Goal: Task Accomplishment & Management: Complete application form

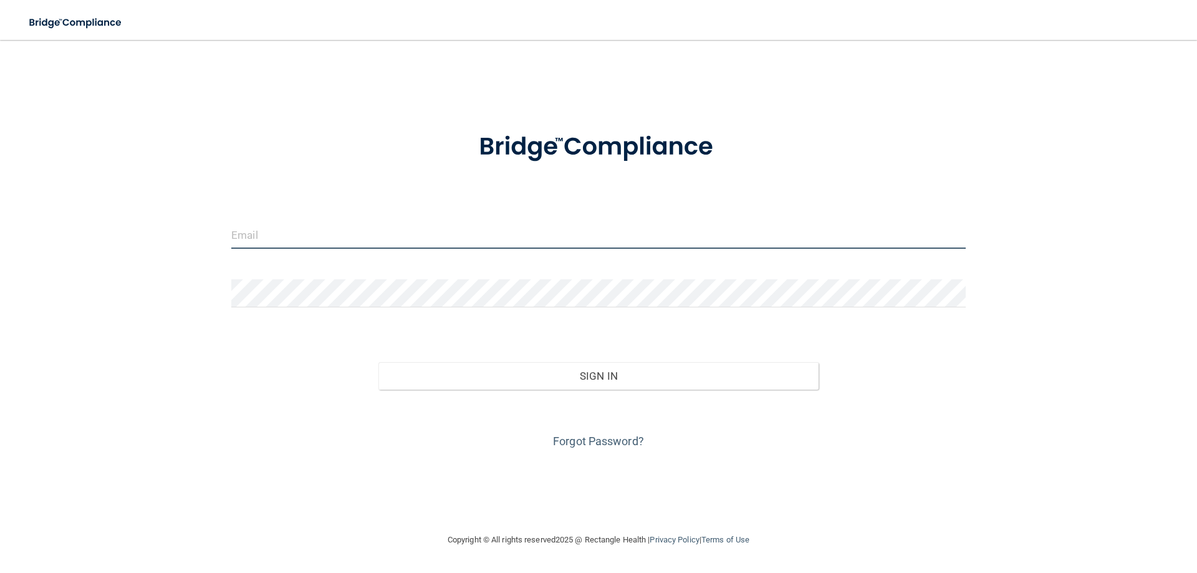
click at [319, 244] on input "email" at bounding box center [598, 235] width 735 height 28
type input "Kerriej.smith84@gmail.com"
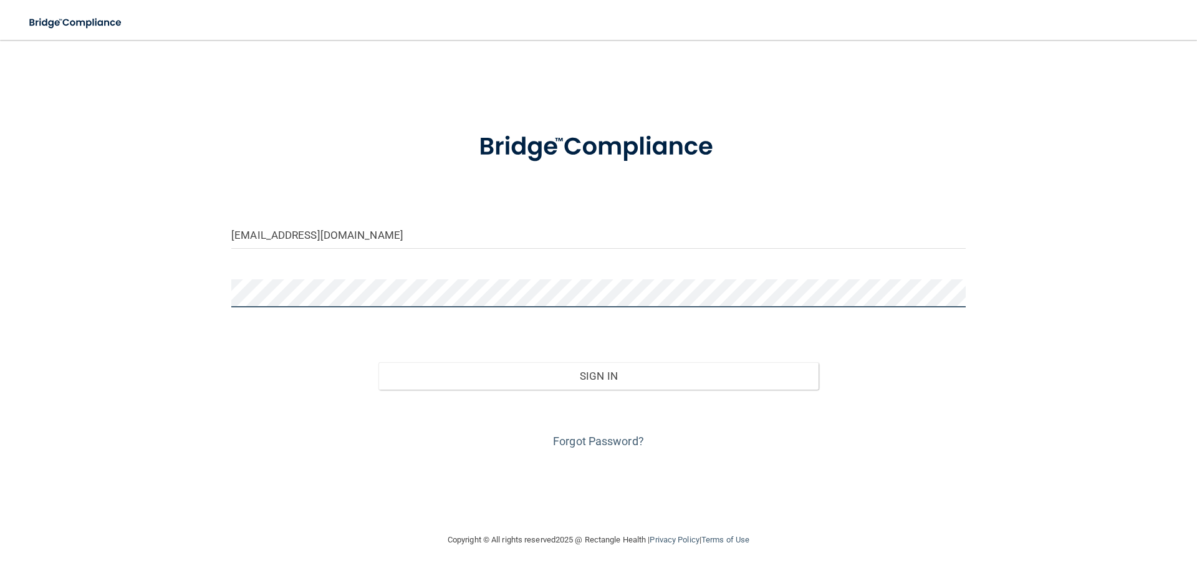
click at [378, 362] on button "Sign In" at bounding box center [598, 375] width 441 height 27
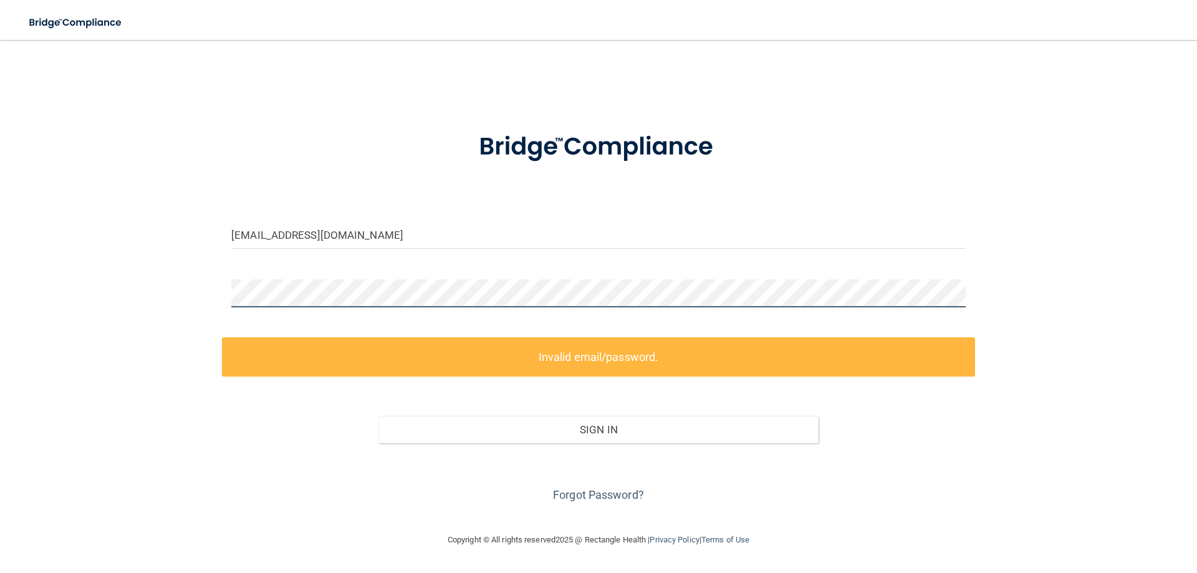
click at [122, 242] on div "Kerriej.smith84@gmail.com Invalid email/password. You don't have permission to …" at bounding box center [598, 286] width 1147 height 468
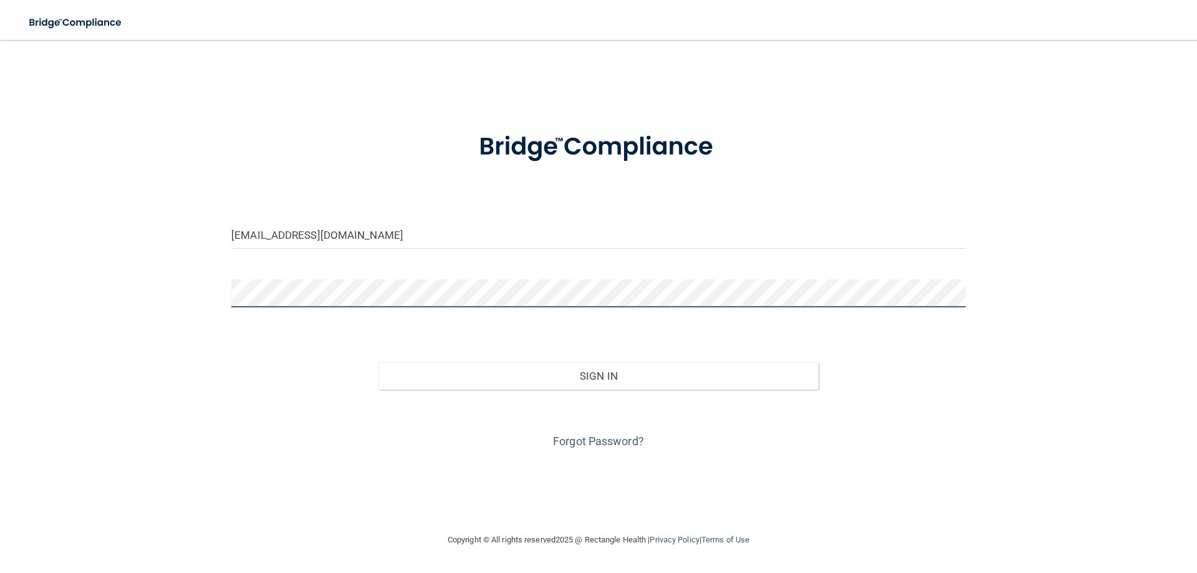
click at [378, 362] on button "Sign In" at bounding box center [598, 375] width 441 height 27
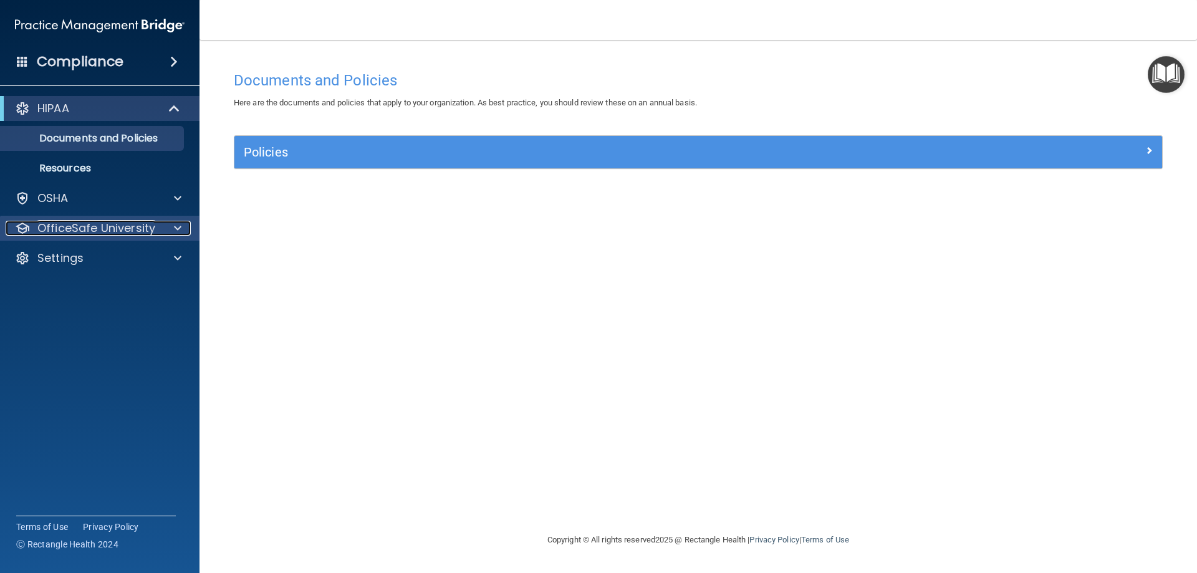
click at [122, 228] on p "OfficeSafe University" at bounding box center [96, 228] width 118 height 15
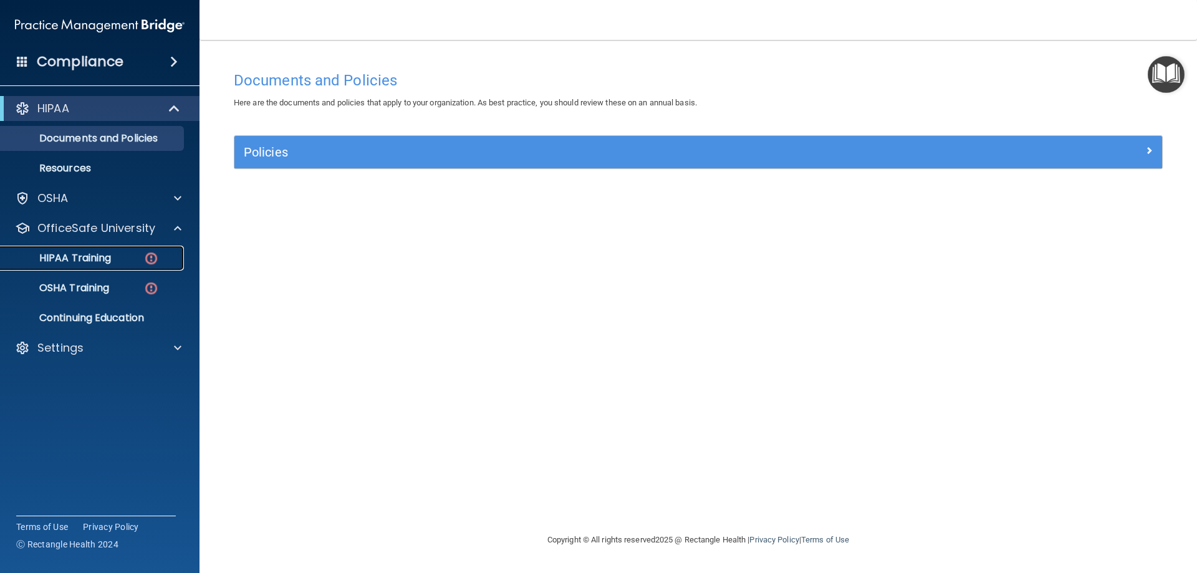
click at [77, 255] on p "HIPAA Training" at bounding box center [59, 258] width 103 height 12
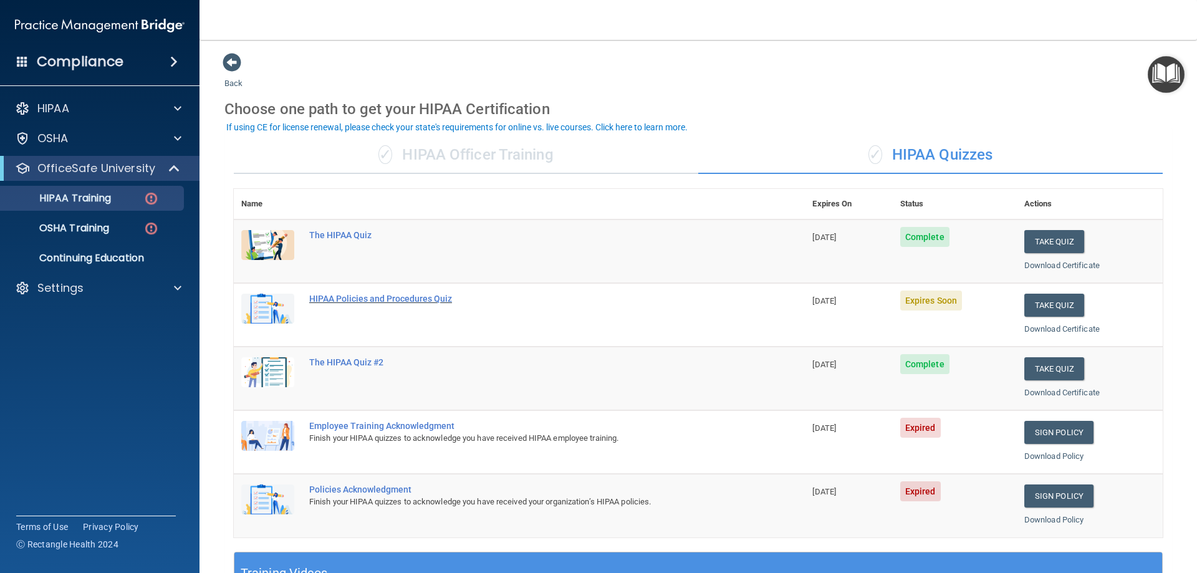
click at [413, 297] on div "HIPAA Policies and Procedures Quiz" at bounding box center [525, 299] width 433 height 10
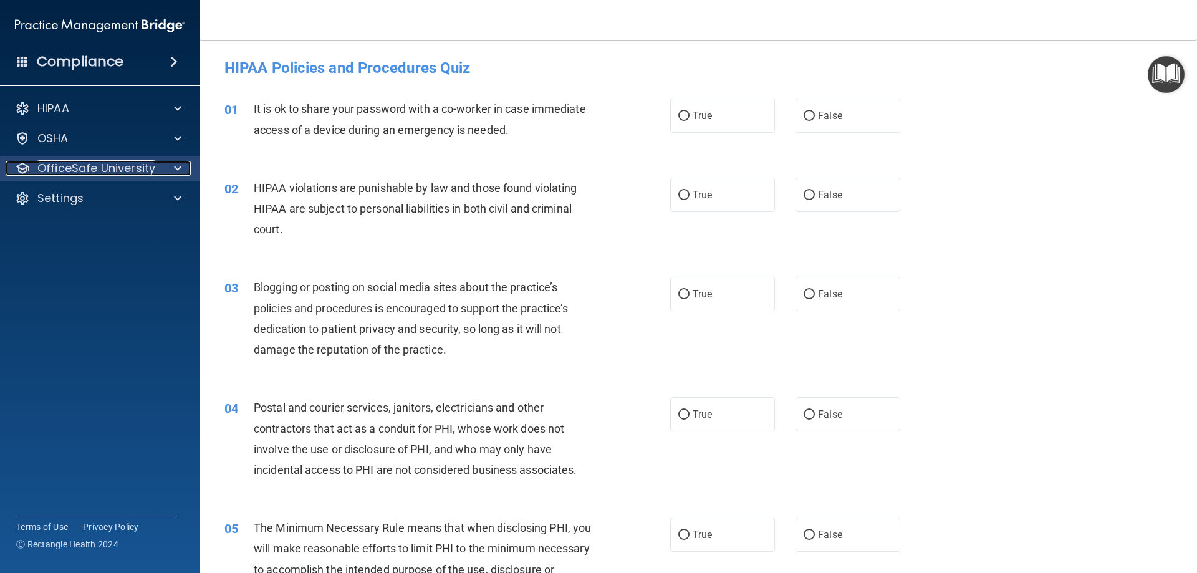
click at [82, 170] on p "OfficeSafe University" at bounding box center [96, 168] width 118 height 15
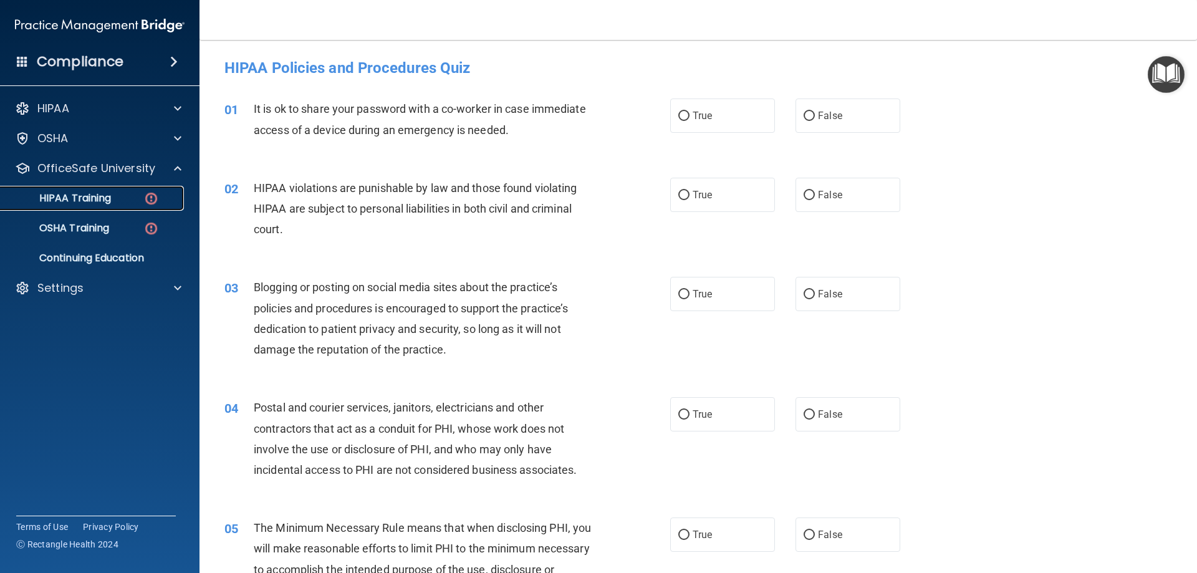
click at [89, 202] on p "HIPAA Training" at bounding box center [59, 198] width 103 height 12
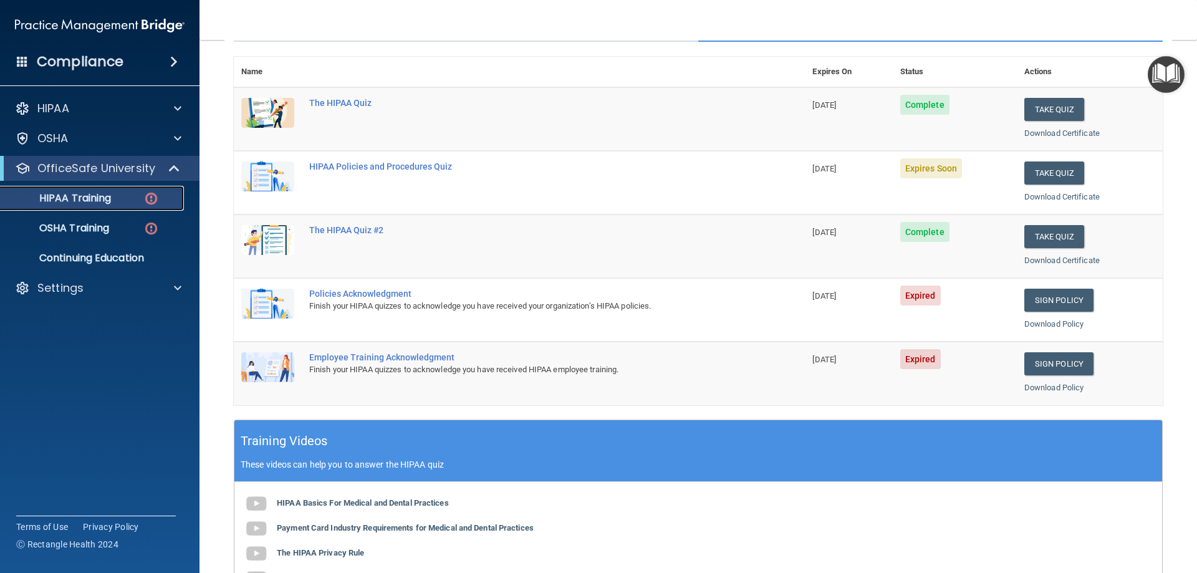
scroll to position [117, 0]
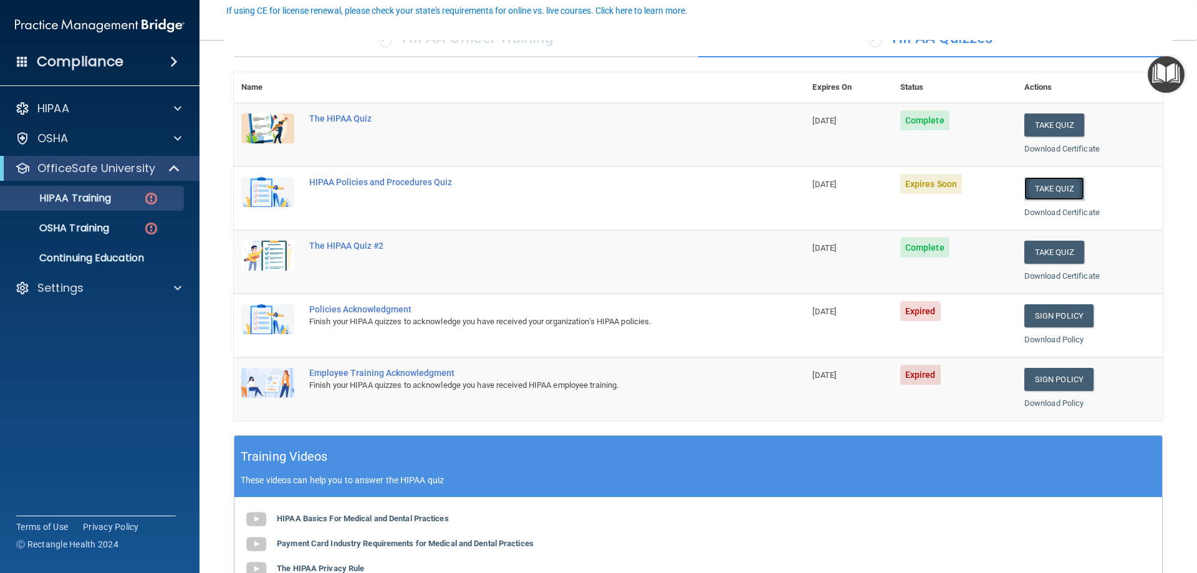
click at [1029, 193] on button "Take Quiz" at bounding box center [1054, 188] width 60 height 23
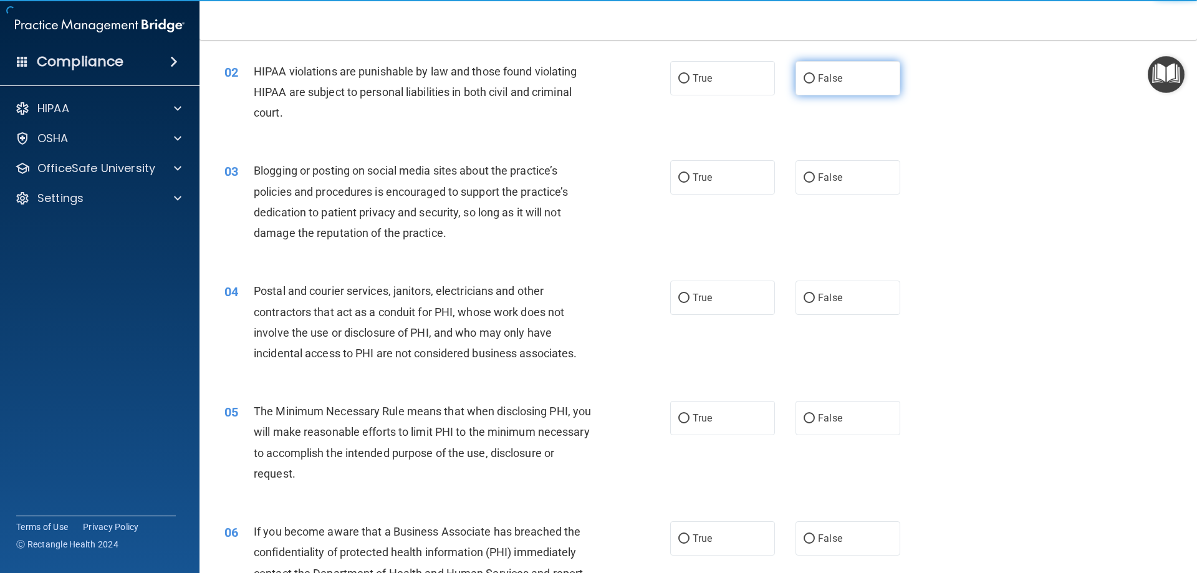
click at [809, 77] on label "False" at bounding box center [848, 78] width 105 height 34
click at [809, 77] on input "False" at bounding box center [809, 78] width 11 height 9
radio input "true"
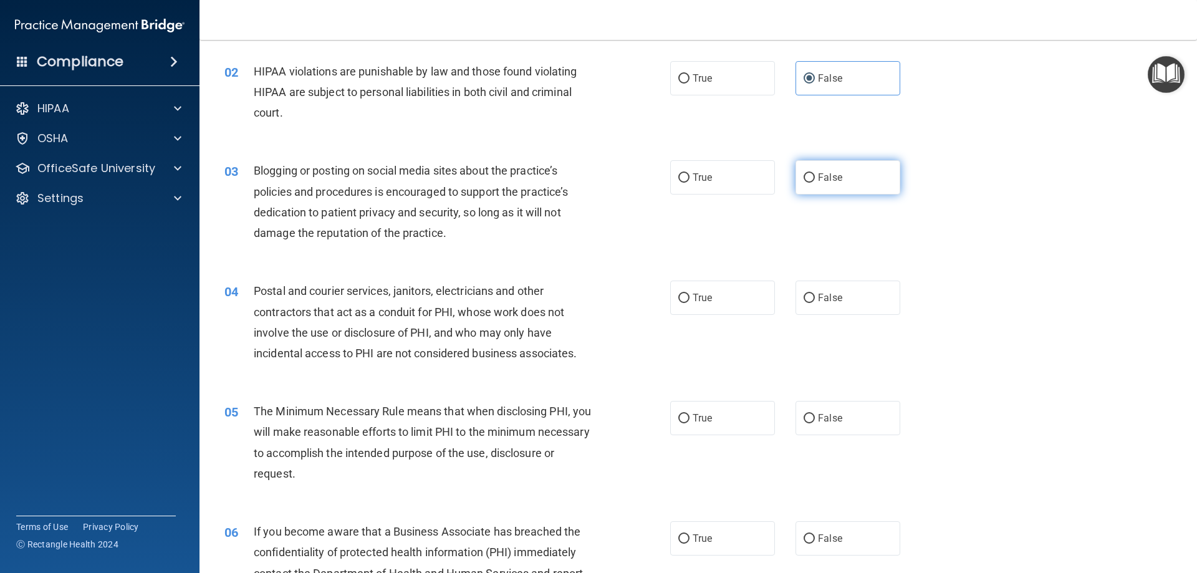
click at [841, 183] on label "False" at bounding box center [848, 177] width 105 height 34
click at [815, 183] on input "False" at bounding box center [809, 177] width 11 height 9
radio input "true"
click at [709, 306] on label "True" at bounding box center [722, 298] width 105 height 34
click at [690, 303] on input "True" at bounding box center [683, 298] width 11 height 9
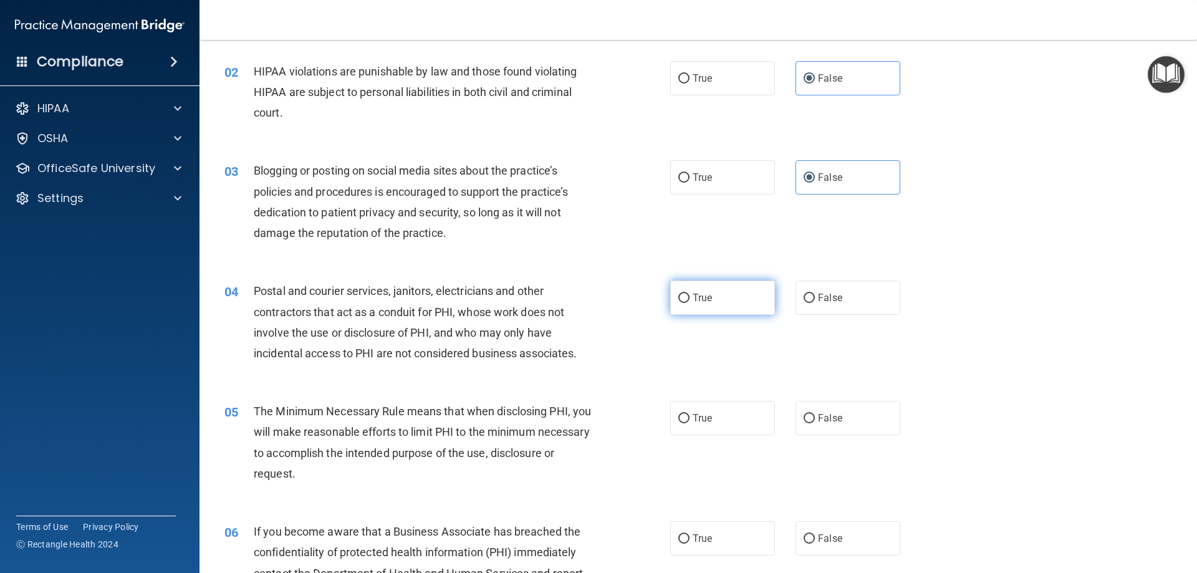
radio input "true"
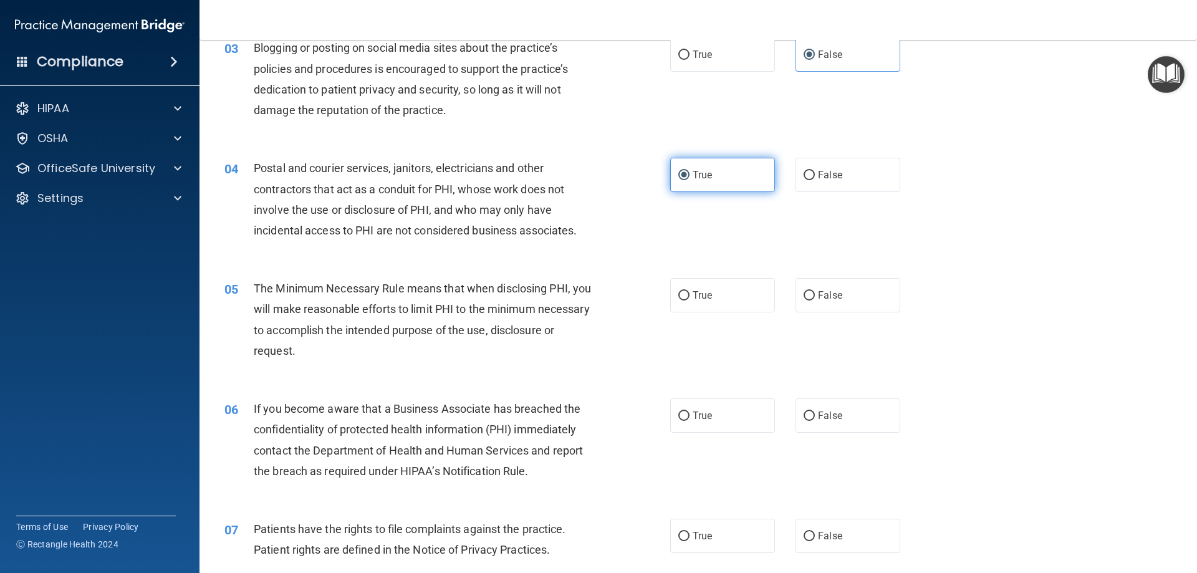
scroll to position [241, 0]
click at [703, 296] on span "True" at bounding box center [702, 293] width 19 height 12
click at [690, 296] on input "True" at bounding box center [683, 293] width 11 height 9
radio input "true"
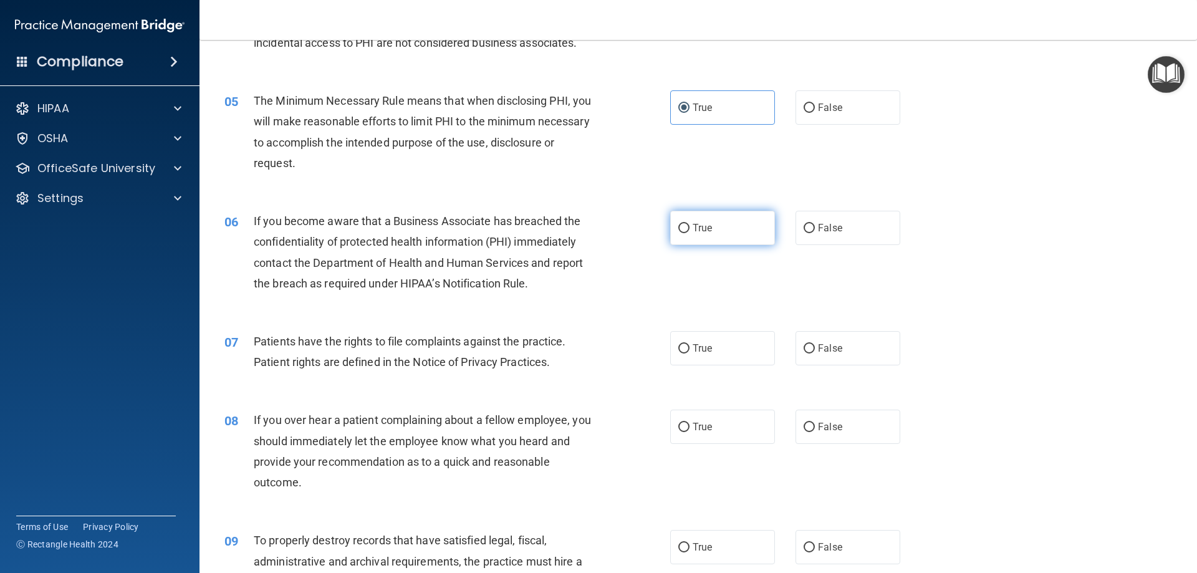
scroll to position [428, 0]
click at [851, 235] on label "False" at bounding box center [848, 227] width 105 height 34
click at [815, 232] on input "False" at bounding box center [809, 227] width 11 height 9
radio input "true"
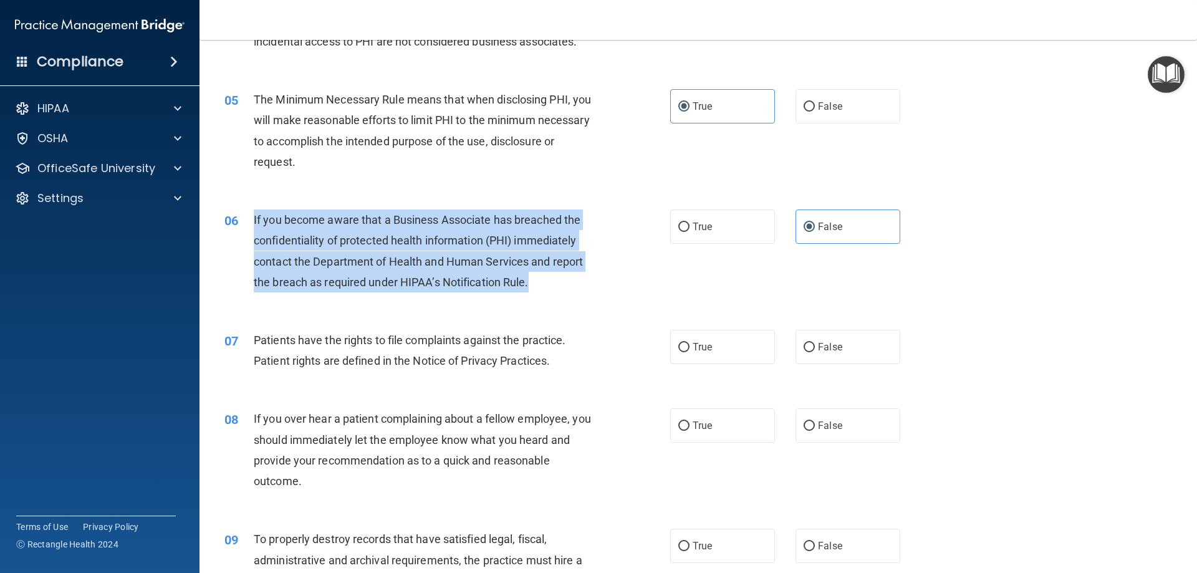
drag, startPoint x: 536, startPoint y: 281, endPoint x: 243, endPoint y: 219, distance: 299.4
click at [243, 219] on div "06 If you become aware that a Business Associate has breached the confidentiali…" at bounding box center [447, 254] width 483 height 89
copy div "If you become aware that a Business Associate has breached the confidentiality …"
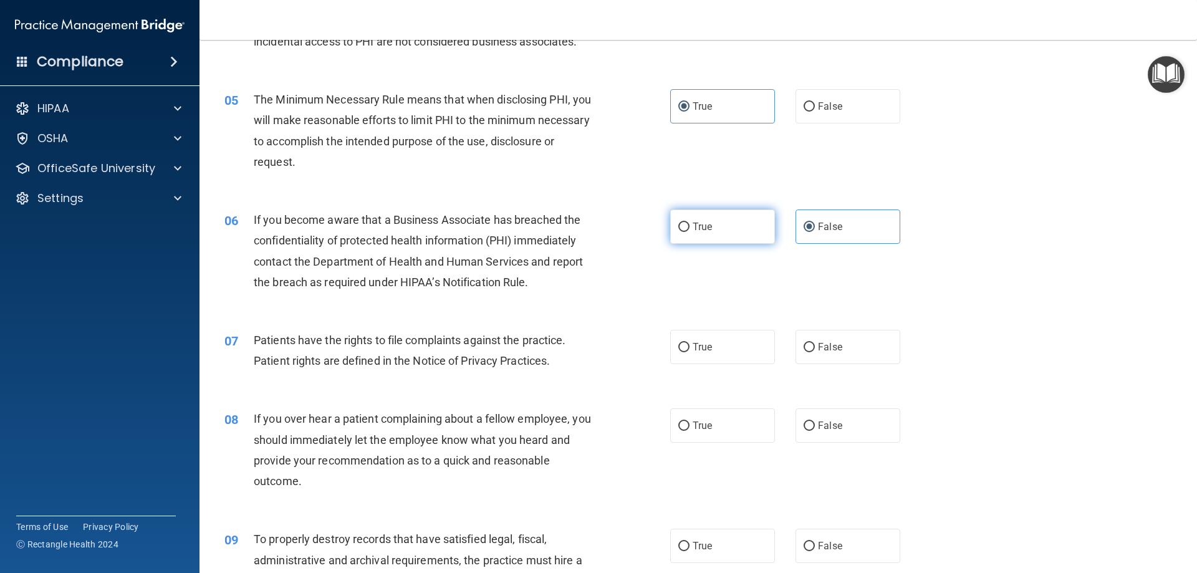
click at [726, 230] on label "True" at bounding box center [722, 227] width 105 height 34
click at [690, 230] on input "True" at bounding box center [683, 227] width 11 height 9
radio input "true"
radio input "false"
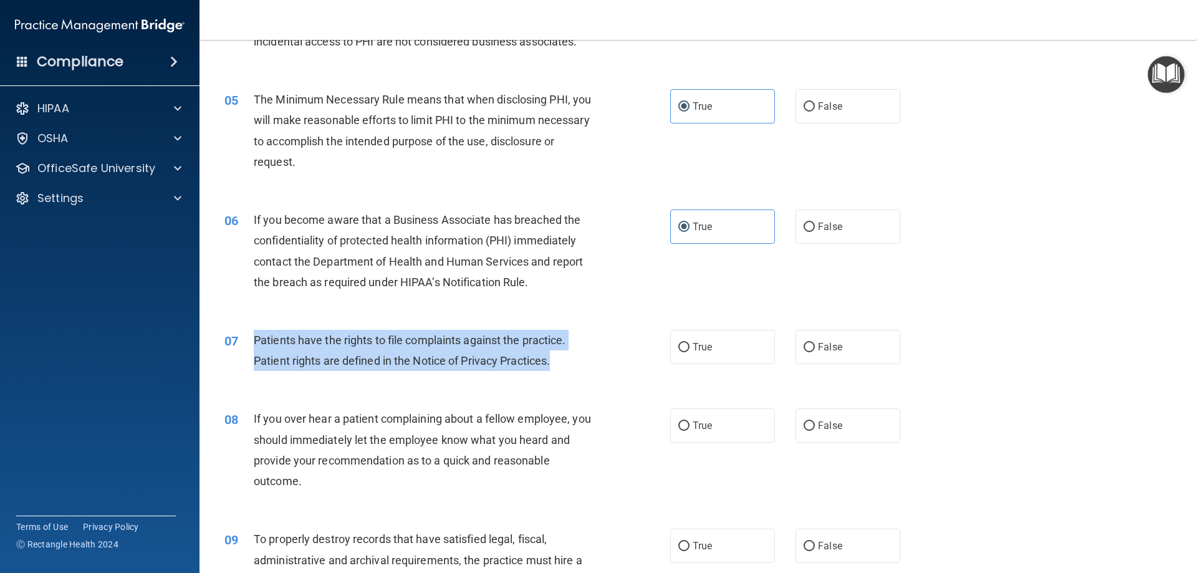
drag, startPoint x: 562, startPoint y: 357, endPoint x: 250, endPoint y: 330, distance: 313.0
click at [250, 330] on div "07 Patients have the rights to file complaints against the practice. Patient ri…" at bounding box center [447, 353] width 483 height 47
copy div "Patients have the rights to file complaints against the practice. Patient right…"
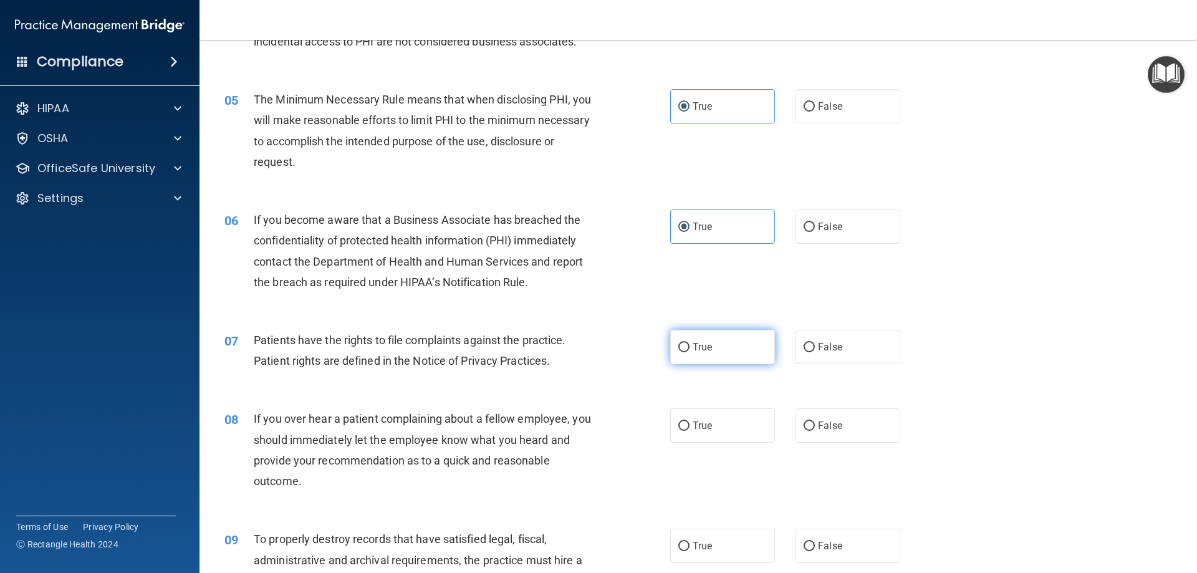
click at [717, 349] on label "True" at bounding box center [722, 347] width 105 height 34
click at [690, 349] on input "True" at bounding box center [683, 347] width 11 height 9
radio input "true"
click at [826, 437] on label "False" at bounding box center [848, 425] width 105 height 34
click at [815, 431] on input "False" at bounding box center [809, 426] width 11 height 9
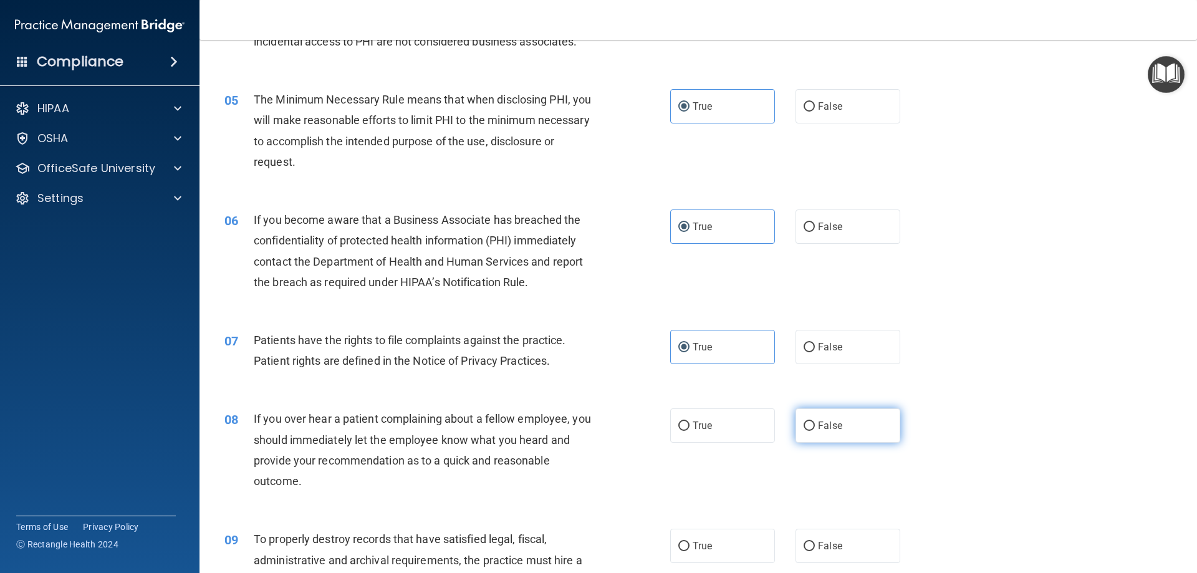
radio input "true"
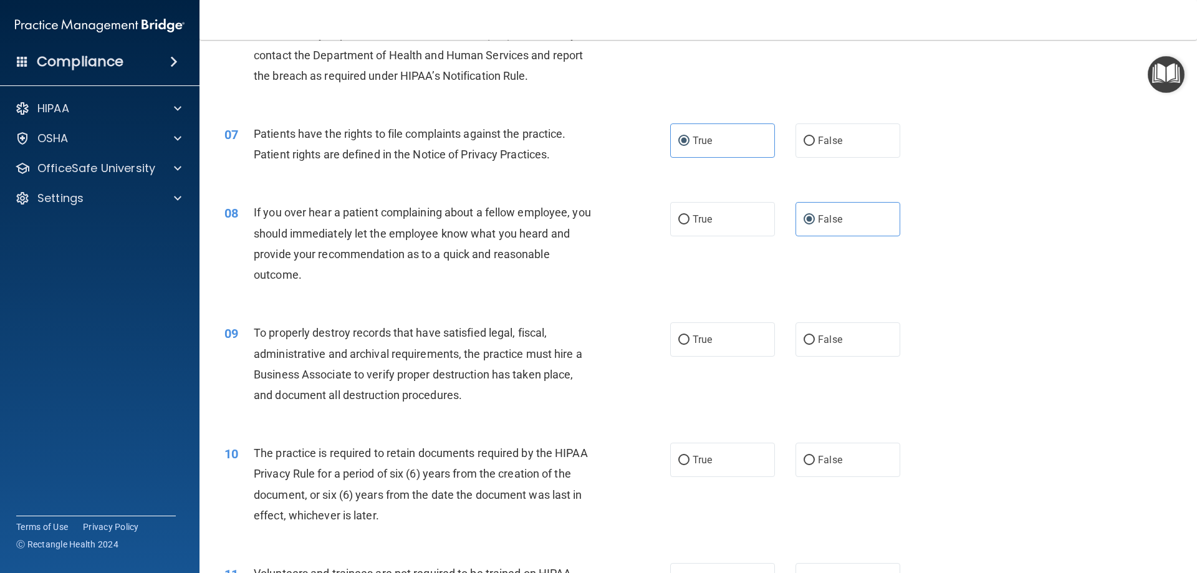
scroll to position [678, 0]
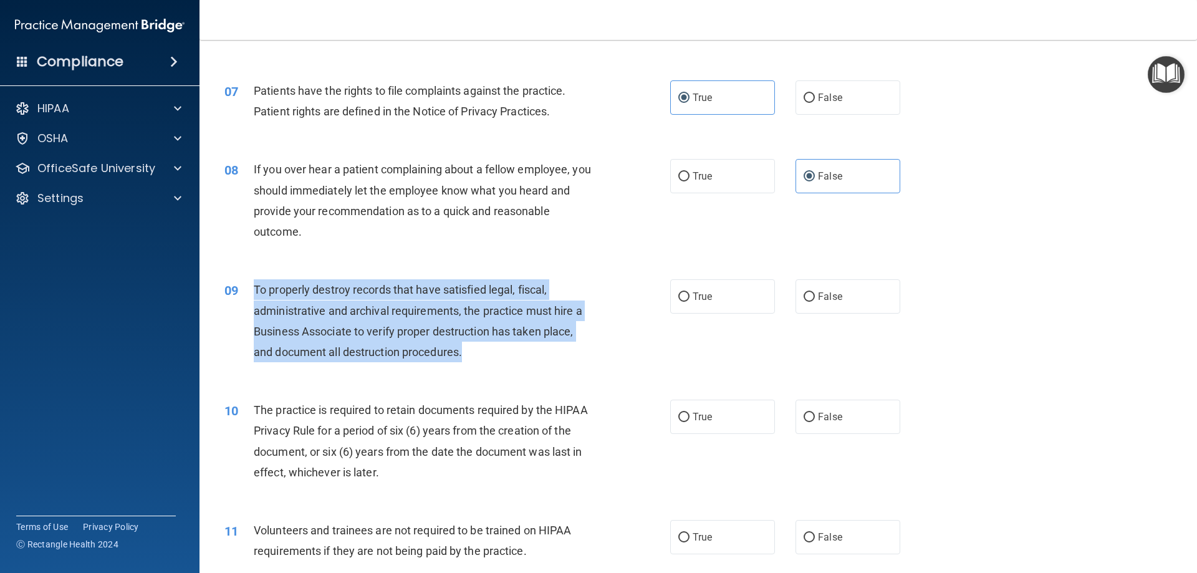
drag, startPoint x: 482, startPoint y: 354, endPoint x: 253, endPoint y: 293, distance: 237.5
click at [253, 293] on div "09 To properly destroy records that have satisfied legal, fiscal, administrativ…" at bounding box center [447, 323] width 483 height 89
copy div "To properly destroy records that have satisfied legal, fiscal, administrative a…"
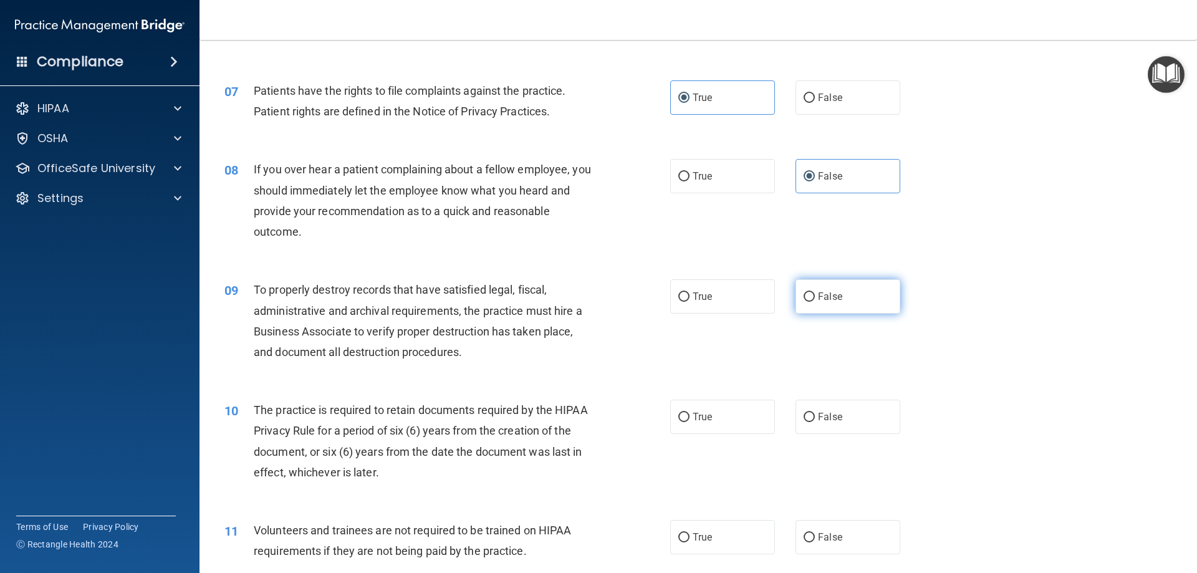
click at [822, 305] on label "False" at bounding box center [848, 296] width 105 height 34
click at [815, 302] on input "False" at bounding box center [809, 296] width 11 height 9
radio input "true"
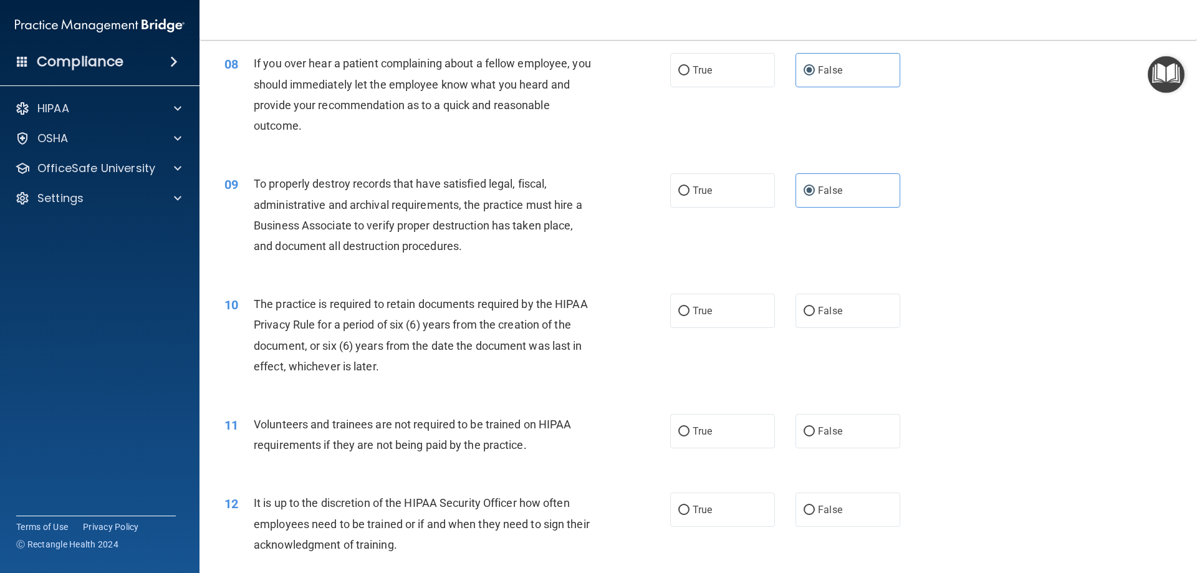
scroll to position [803, 0]
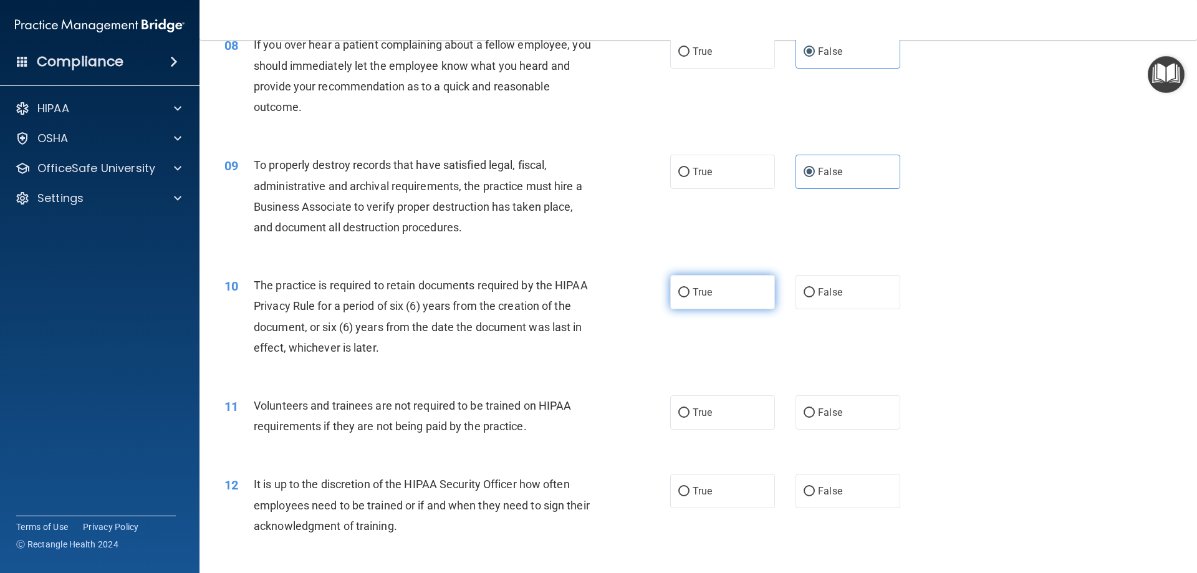
click at [725, 289] on label "True" at bounding box center [722, 292] width 105 height 34
click at [690, 289] on input "True" at bounding box center [683, 292] width 11 height 9
radio input "true"
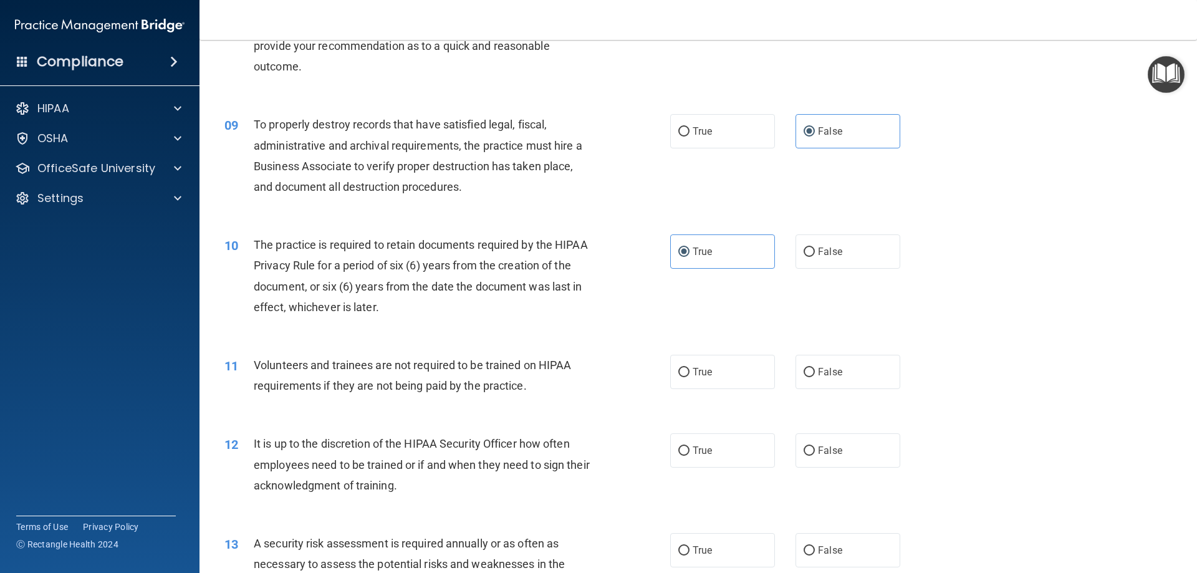
scroll to position [865, 0]
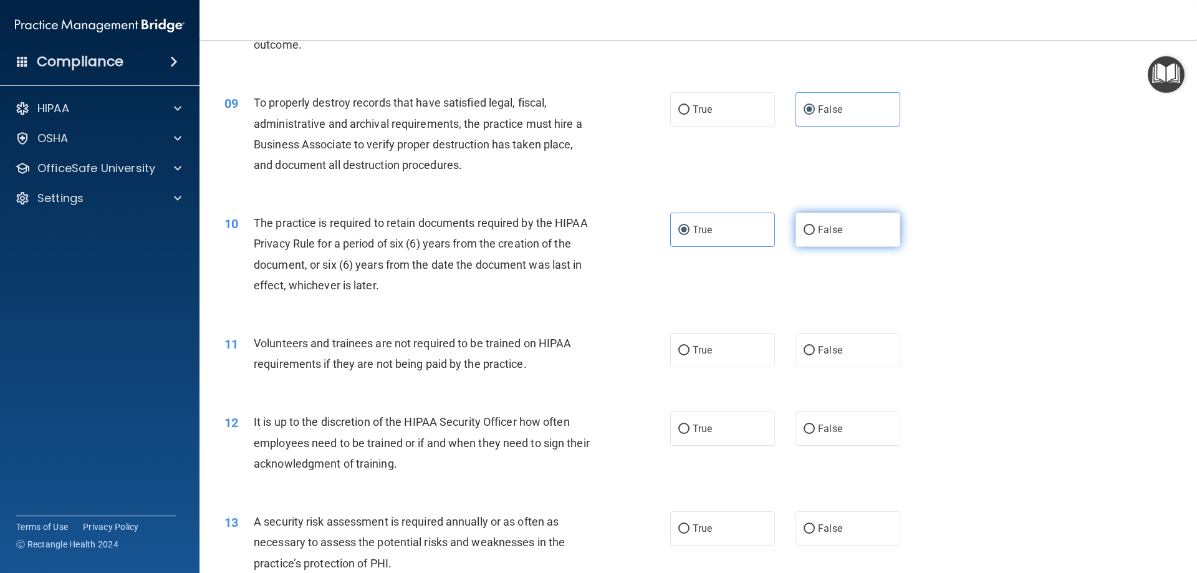
click at [839, 223] on label "False" at bounding box center [848, 230] width 105 height 34
click at [815, 226] on input "False" at bounding box center [809, 230] width 11 height 9
radio input "true"
radio input "false"
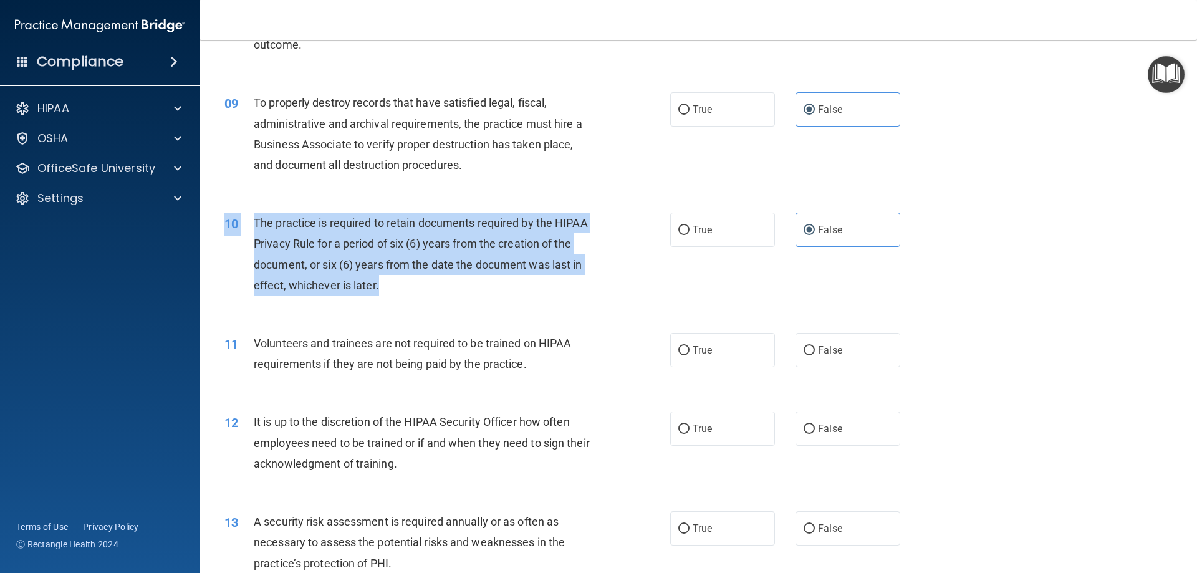
drag, startPoint x: 387, startPoint y: 283, endPoint x: 259, endPoint y: 212, distance: 146.8
click at [259, 212] on div "10 The practice is required to retain documents required by the HIPAA Privacy R…" at bounding box center [698, 257] width 967 height 120
copy div "10 The practice is required to retain documents required by the HIPAA Privacy R…"
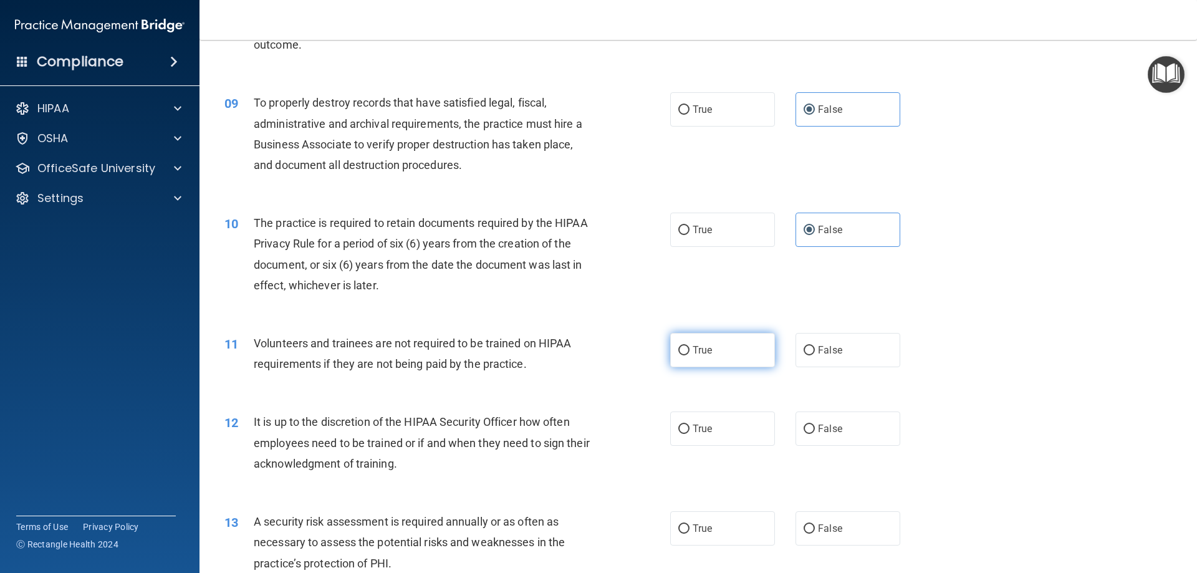
click at [726, 344] on label "True" at bounding box center [722, 350] width 105 height 34
click at [690, 346] on input "True" at bounding box center [683, 350] width 11 height 9
radio input "true"
click at [738, 240] on label "True" at bounding box center [722, 230] width 105 height 34
click at [690, 235] on input "True" at bounding box center [683, 230] width 11 height 9
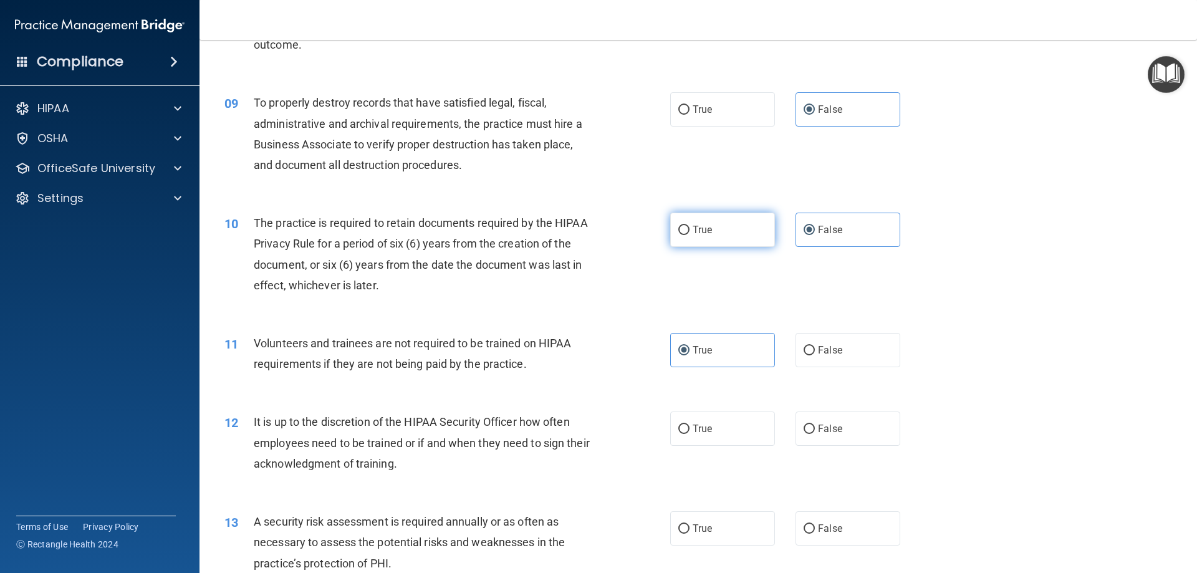
radio input "true"
radio input "false"
click at [818, 354] on span "False" at bounding box center [830, 350] width 24 height 12
click at [815, 354] on input "False" at bounding box center [809, 350] width 11 height 9
radio input "true"
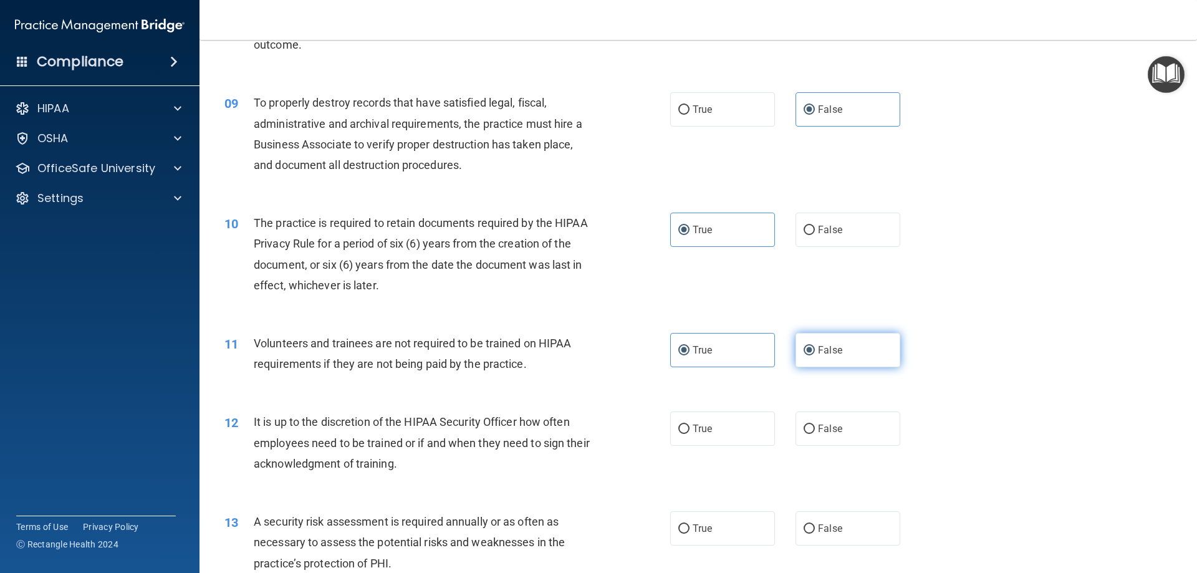
radio input "false"
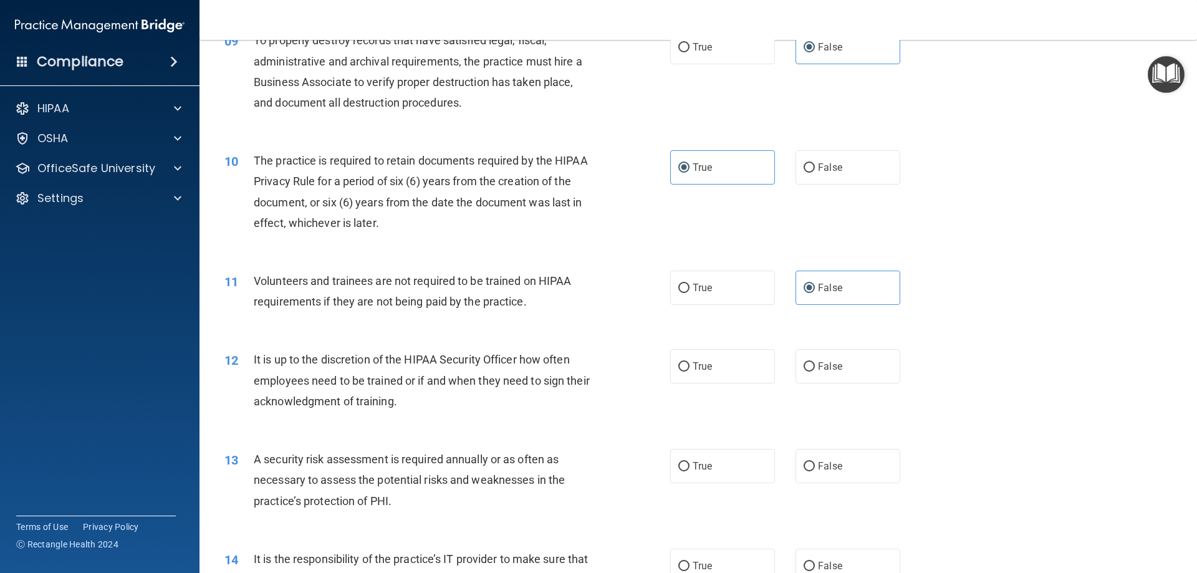
scroll to position [990, 0]
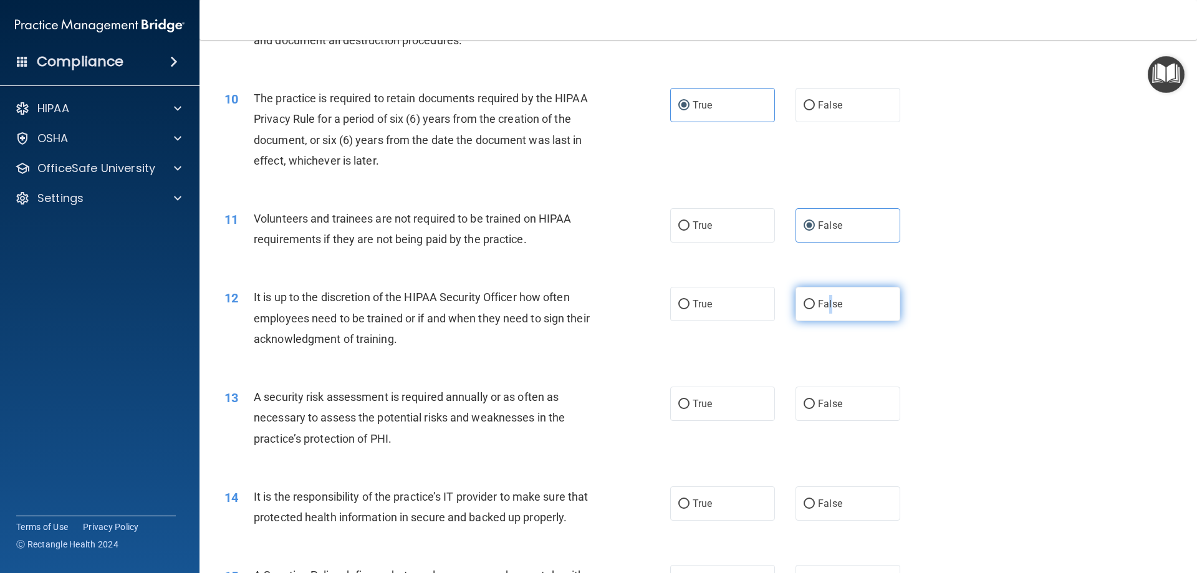
click at [825, 308] on span "False" at bounding box center [830, 304] width 24 height 12
click at [833, 310] on label "False" at bounding box center [848, 304] width 105 height 34
click at [815, 309] on input "False" at bounding box center [809, 304] width 11 height 9
radio input "true"
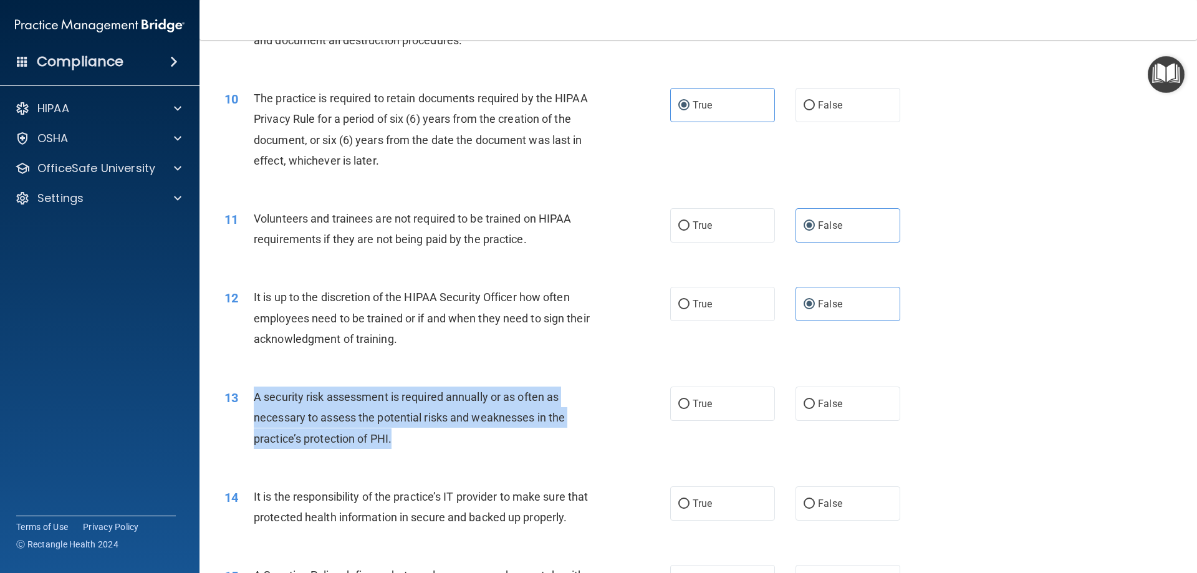
drag, startPoint x: 383, startPoint y: 441, endPoint x: 255, endPoint y: 392, distance: 137.0
click at [255, 392] on div "A security risk assessment is required annually or as often as necessary to ass…" at bounding box center [428, 418] width 349 height 62
copy span "A security risk assessment is required annually or as often as necessary to ass…"
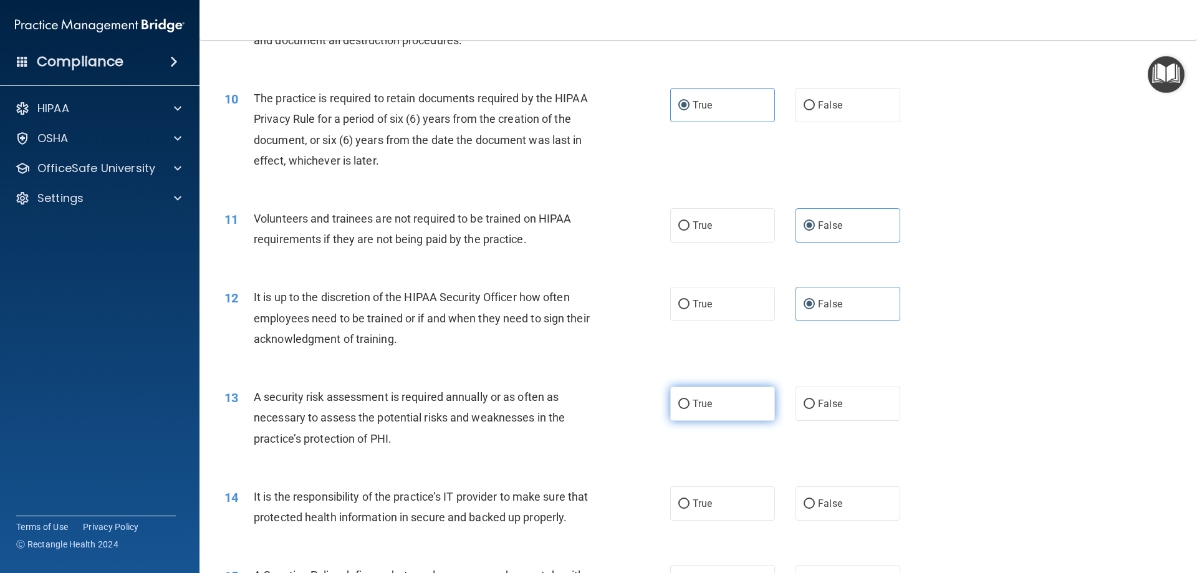
click at [711, 404] on label "True" at bounding box center [722, 404] width 105 height 34
click at [690, 404] on input "True" at bounding box center [683, 404] width 11 height 9
radio input "true"
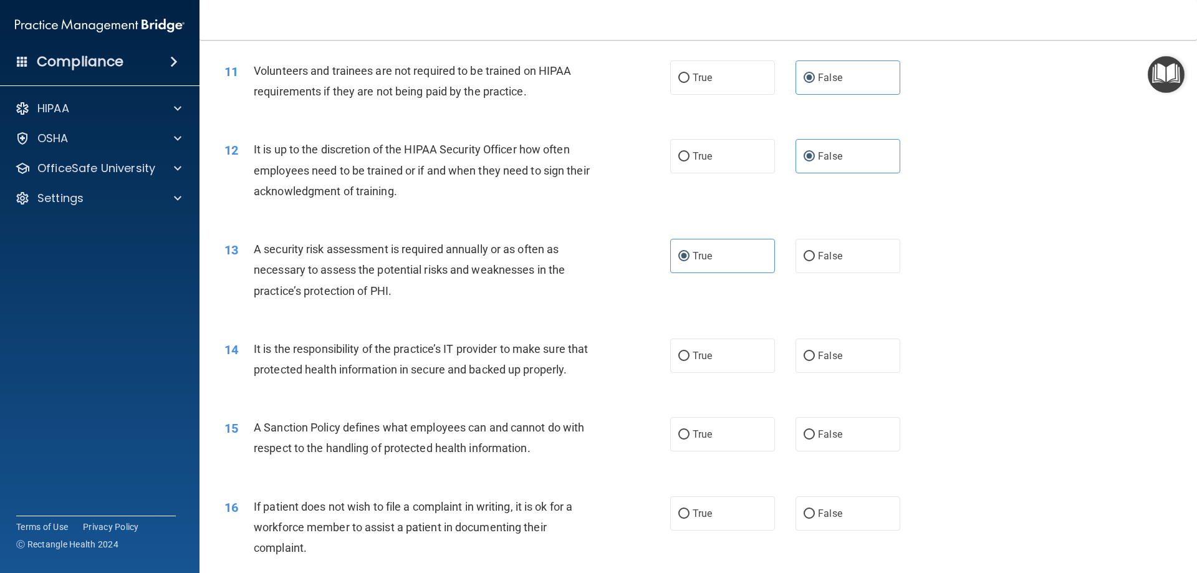
scroll to position [1114, 0]
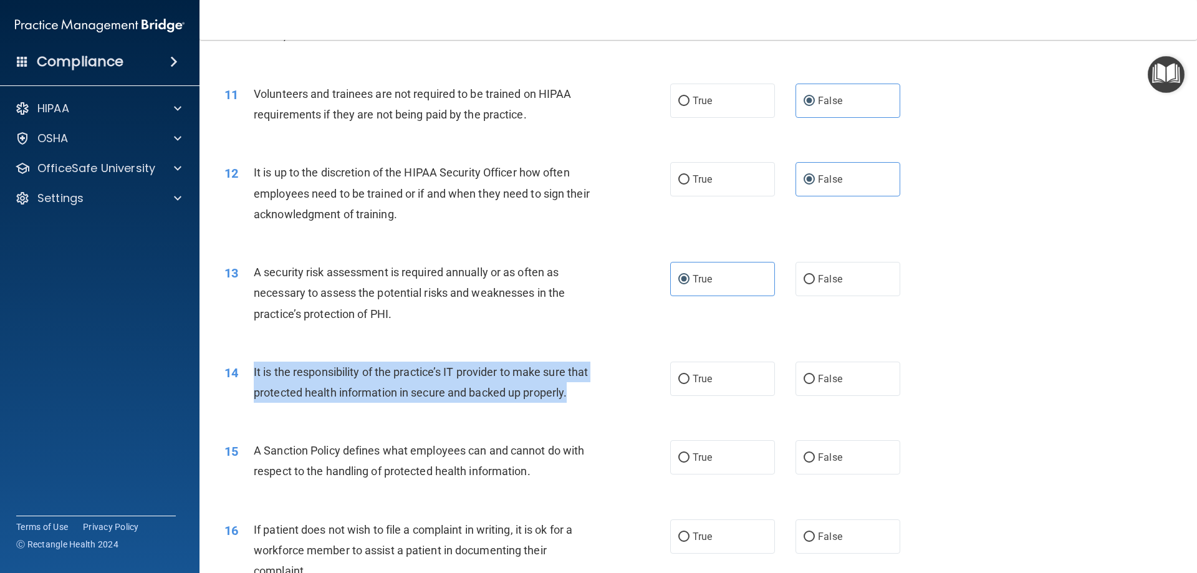
drag, startPoint x: 323, startPoint y: 418, endPoint x: 250, endPoint y: 370, distance: 87.0
click at [250, 370] on div "14 It is the responsibility of the practice’s IT provider to make sure that pro…" at bounding box center [447, 385] width 483 height 47
copy div "It is the responsibility of the practice’s IT provider to make sure that protec…"
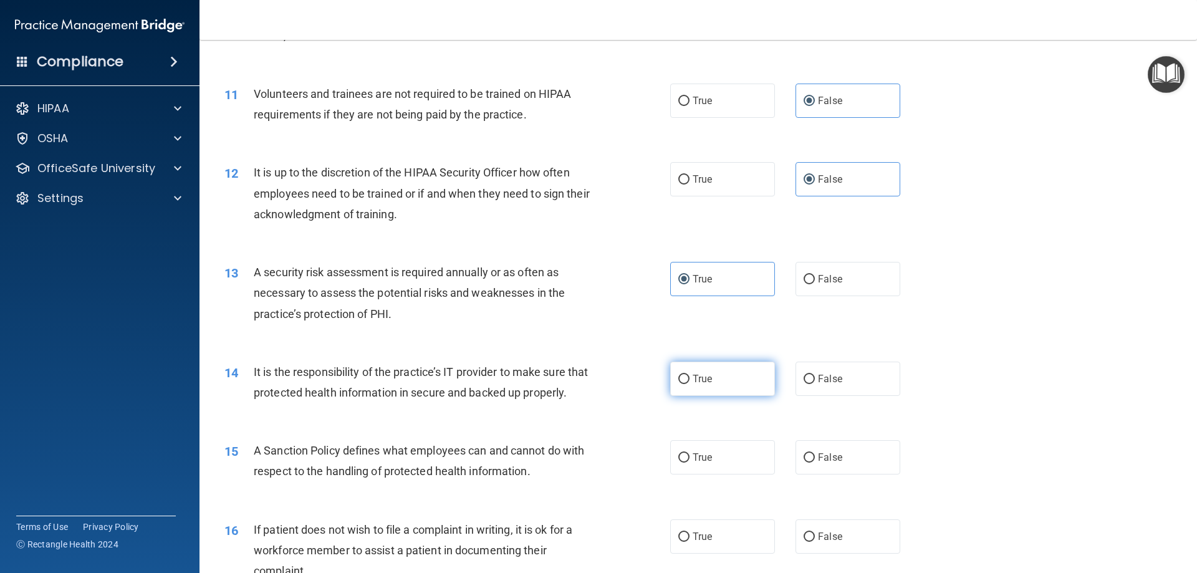
click at [732, 377] on label "True" at bounding box center [722, 379] width 105 height 34
click at [690, 377] on input "True" at bounding box center [683, 379] width 11 height 9
radio input "true"
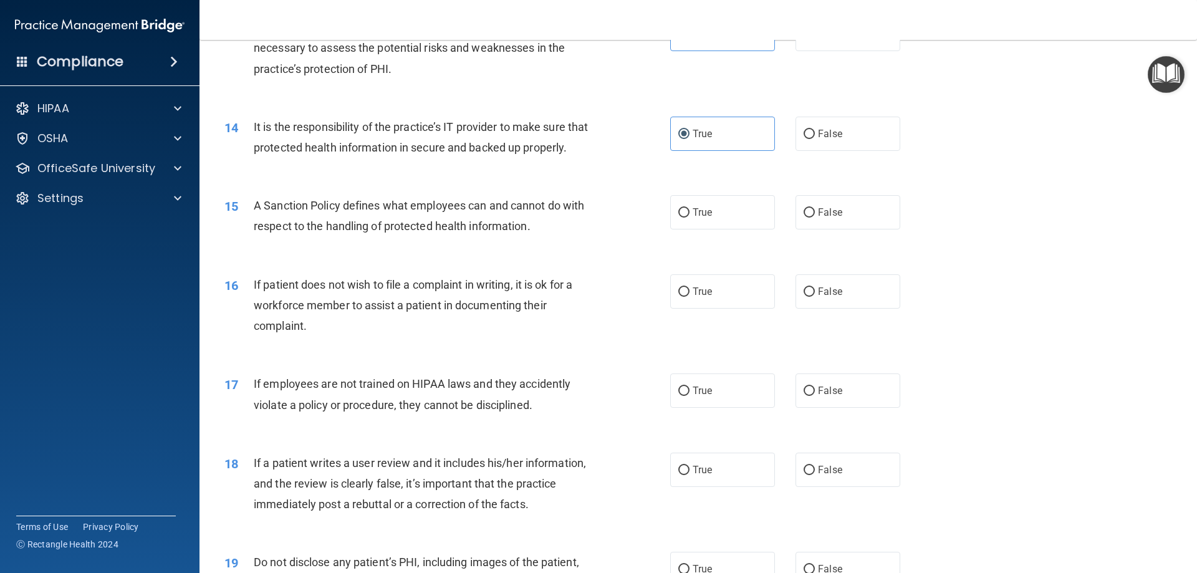
scroll to position [1364, 0]
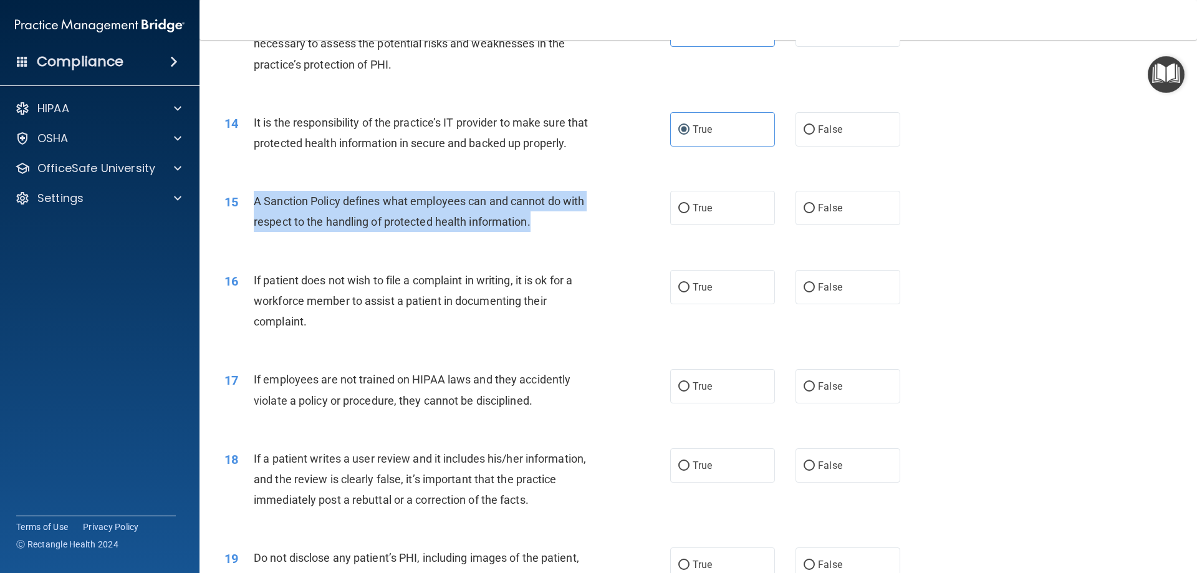
drag, startPoint x: 463, startPoint y: 224, endPoint x: 249, endPoint y: 224, distance: 213.9
click at [249, 224] on div "15 A Sanction Policy defines what employees can and cannot do with respect to t…" at bounding box center [447, 214] width 483 height 47
copy div "A Sanction Policy defines what employees can and cannot do with respect to the …"
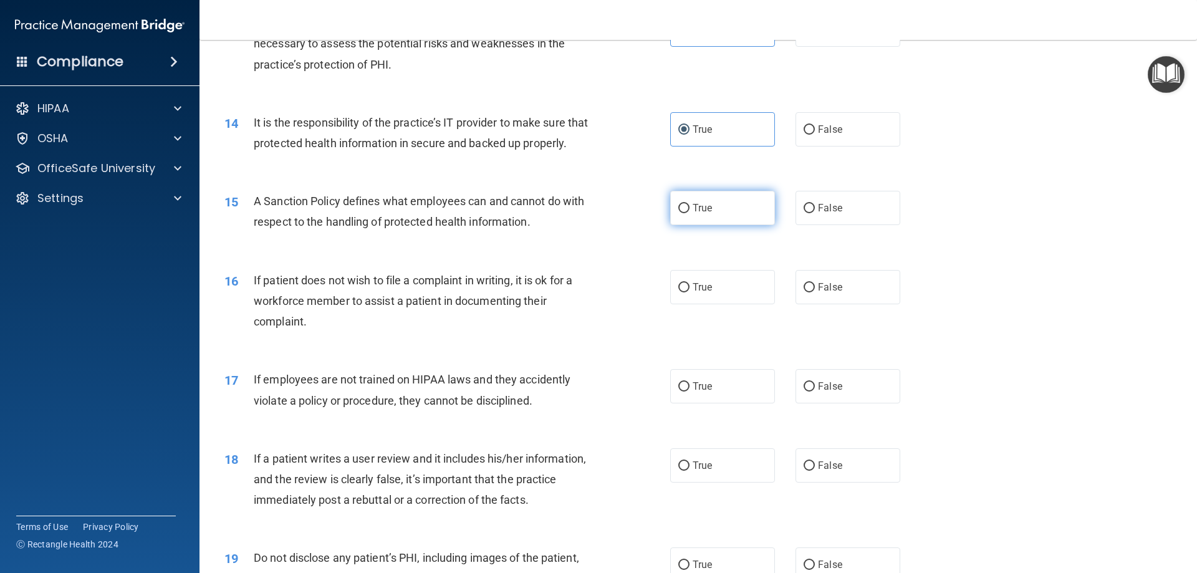
click at [703, 214] on span "True" at bounding box center [702, 208] width 19 height 12
click at [690, 213] on input "True" at bounding box center [683, 208] width 11 height 9
radio input "true"
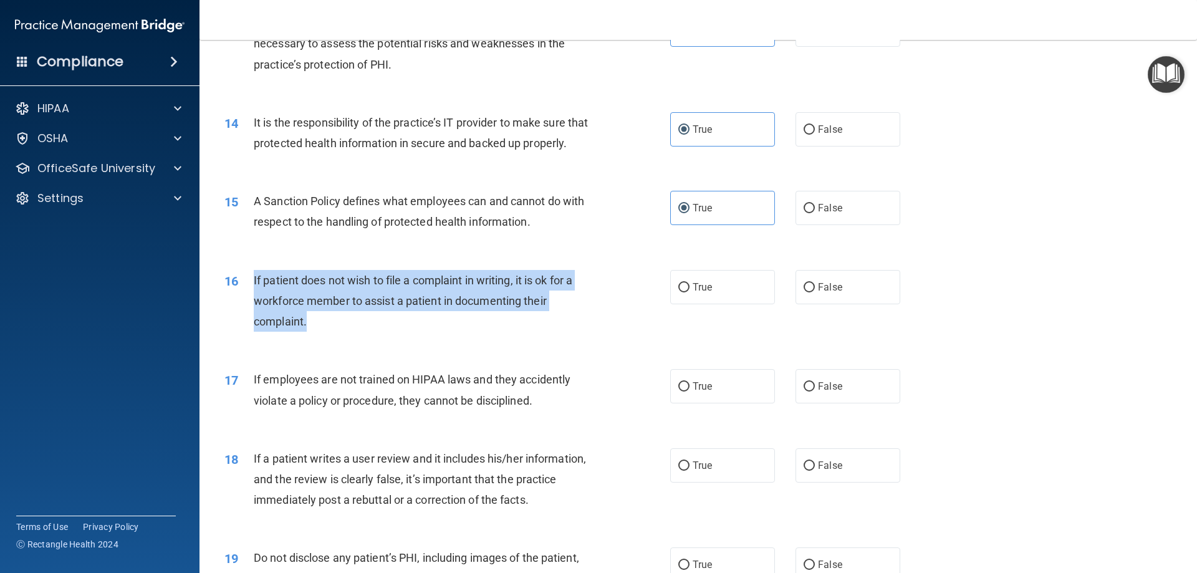
drag, startPoint x: 316, startPoint y: 342, endPoint x: 246, endPoint y: 292, distance: 85.8
click at [246, 292] on div "16 If patient does not wish to file a complaint in writing, it is ok for a work…" at bounding box center [447, 304] width 483 height 69
copy div "If patient does not wish to file a complaint in writing, it is ok for a workfor…"
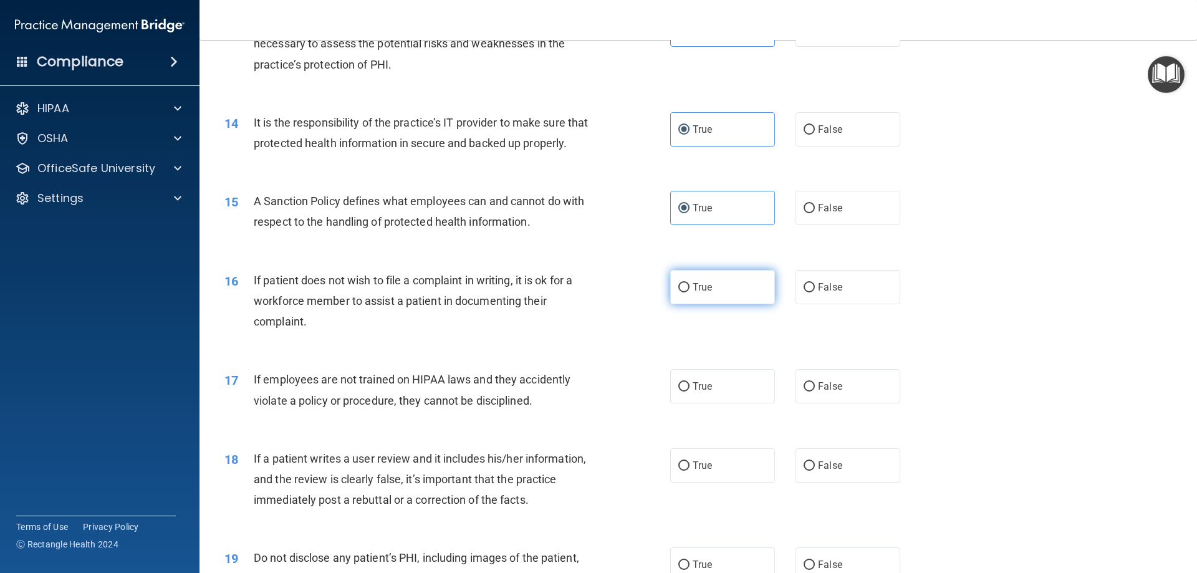
click at [702, 293] on span "True" at bounding box center [702, 287] width 19 height 12
click at [690, 292] on input "True" at bounding box center [683, 287] width 11 height 9
radio input "true"
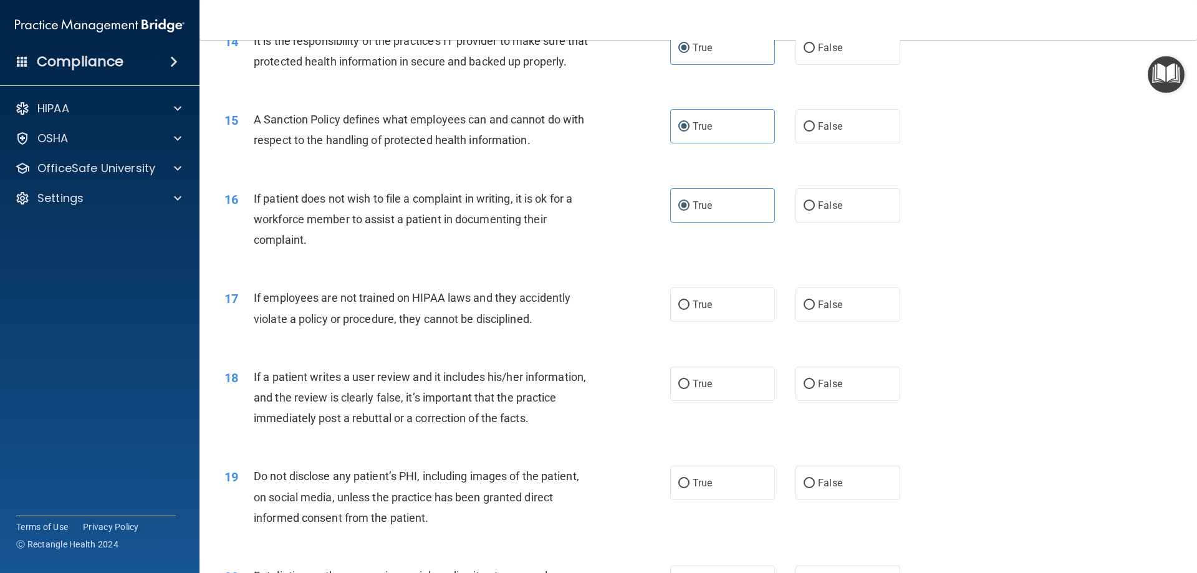
scroll to position [1488, 0]
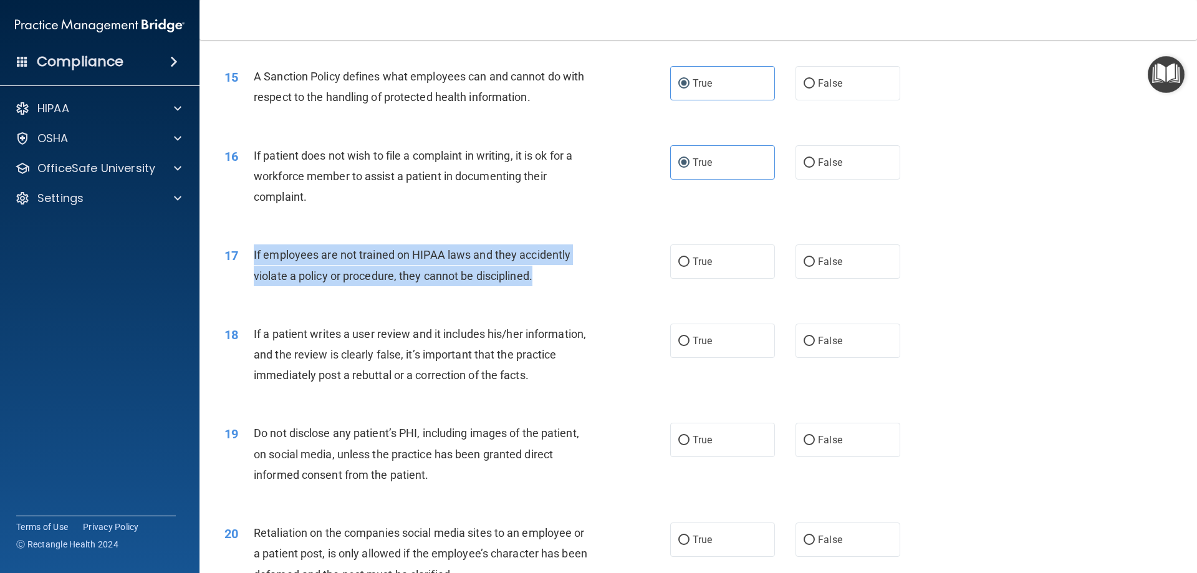
drag, startPoint x: 528, startPoint y: 291, endPoint x: 254, endPoint y: 271, distance: 274.5
click at [254, 271] on div "If employees are not trained on HIPAA laws and they accidently violate a policy…" at bounding box center [428, 264] width 349 height 41
copy span "If employees are not trained on HIPAA laws and they accidently violate a policy…"
click at [804, 267] on input "False" at bounding box center [809, 262] width 11 height 9
radio input "true"
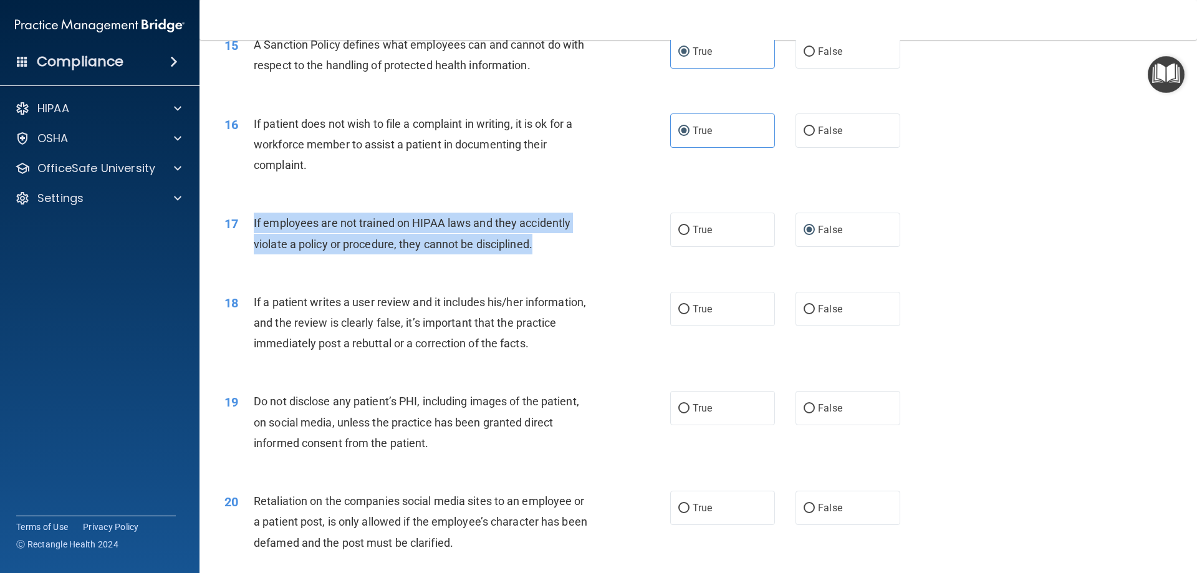
scroll to position [1551, 0]
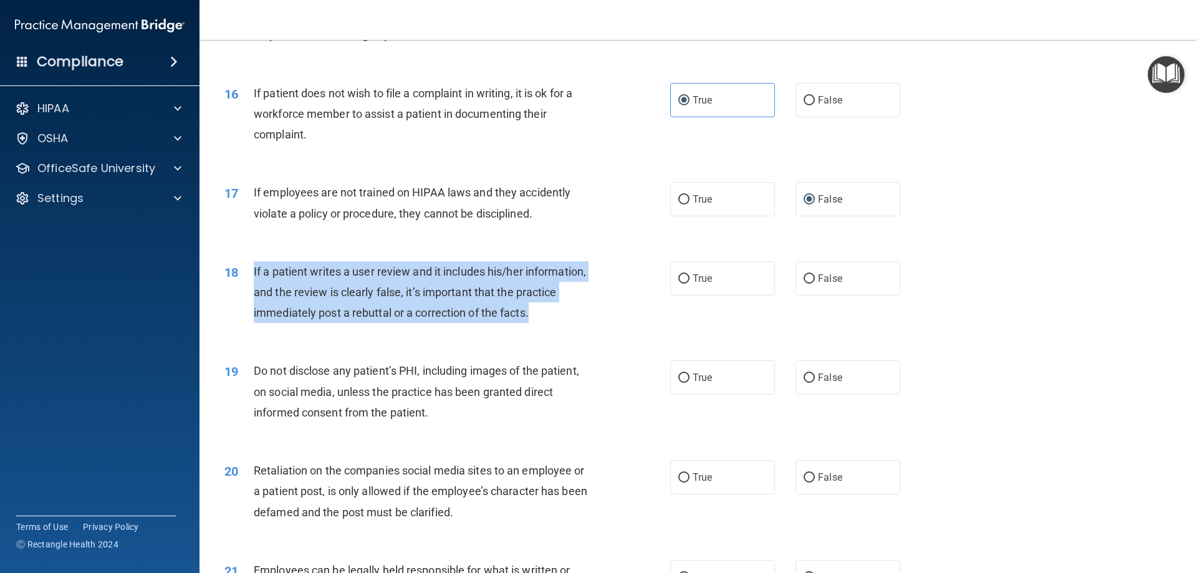
drag, startPoint x: 535, startPoint y: 330, endPoint x: 251, endPoint y: 290, distance: 287.2
click at [251, 290] on div "18 If a patient writes a user review and it includes his/her information, and t…" at bounding box center [447, 295] width 483 height 69
copy div "If a patient writes a user review and it includes his/her information, and the …"
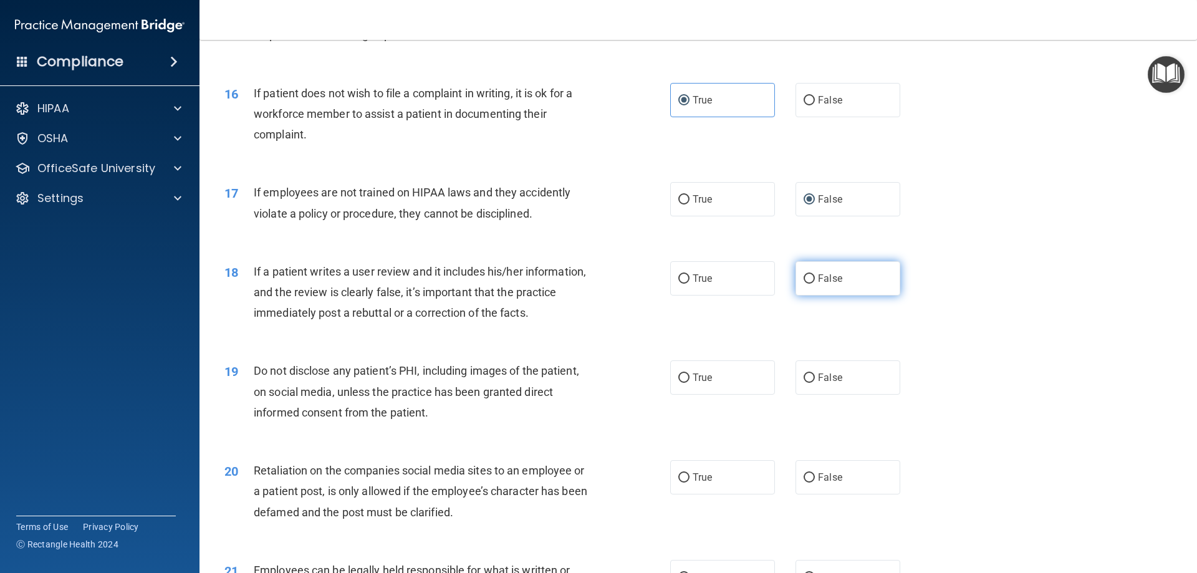
click at [812, 296] on label "False" at bounding box center [848, 278] width 105 height 34
click at [812, 284] on input "False" at bounding box center [809, 278] width 11 height 9
radio input "true"
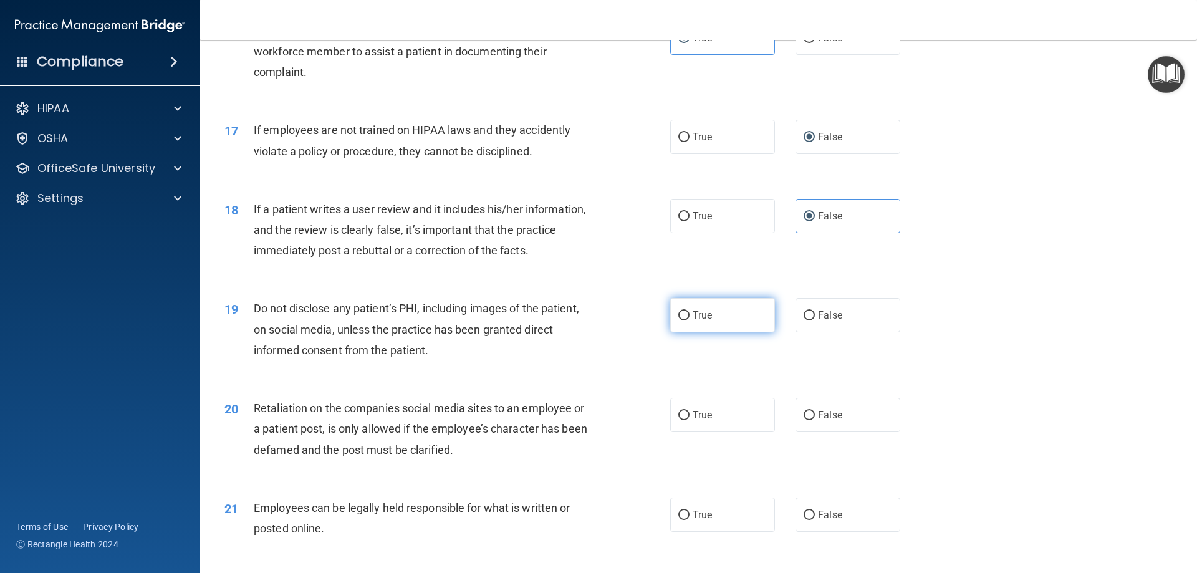
click at [717, 332] on label "True" at bounding box center [722, 315] width 105 height 34
click at [690, 321] on input "True" at bounding box center [683, 315] width 11 height 9
radio input "true"
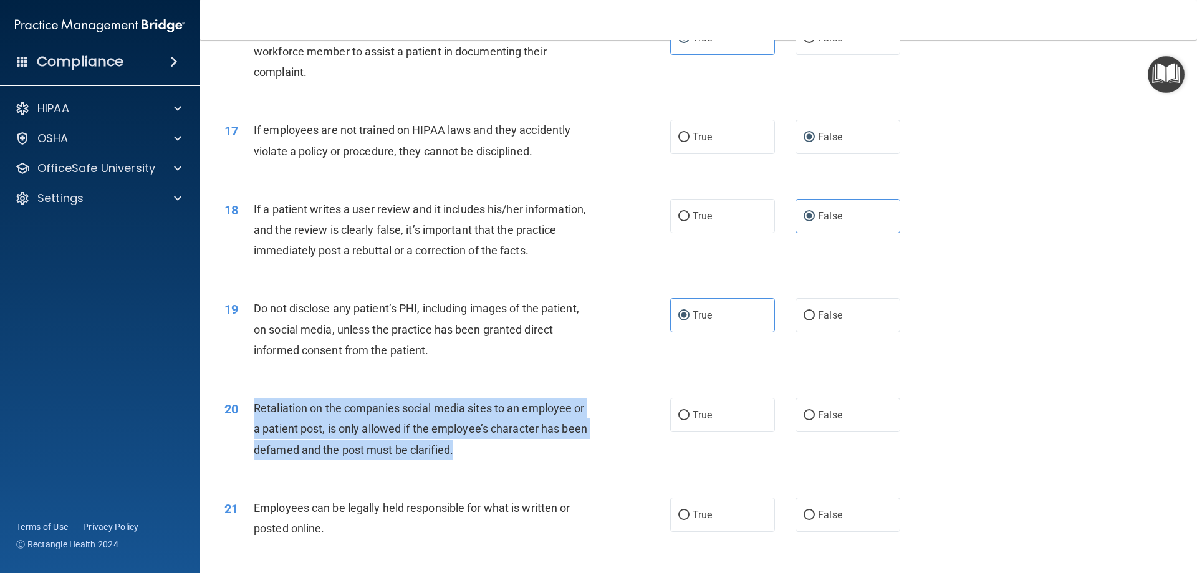
drag, startPoint x: 474, startPoint y: 475, endPoint x: 251, endPoint y: 425, distance: 228.7
click at [251, 425] on div "20 Retaliation on the companies social media sites to an employee or a patient …" at bounding box center [447, 432] width 483 height 69
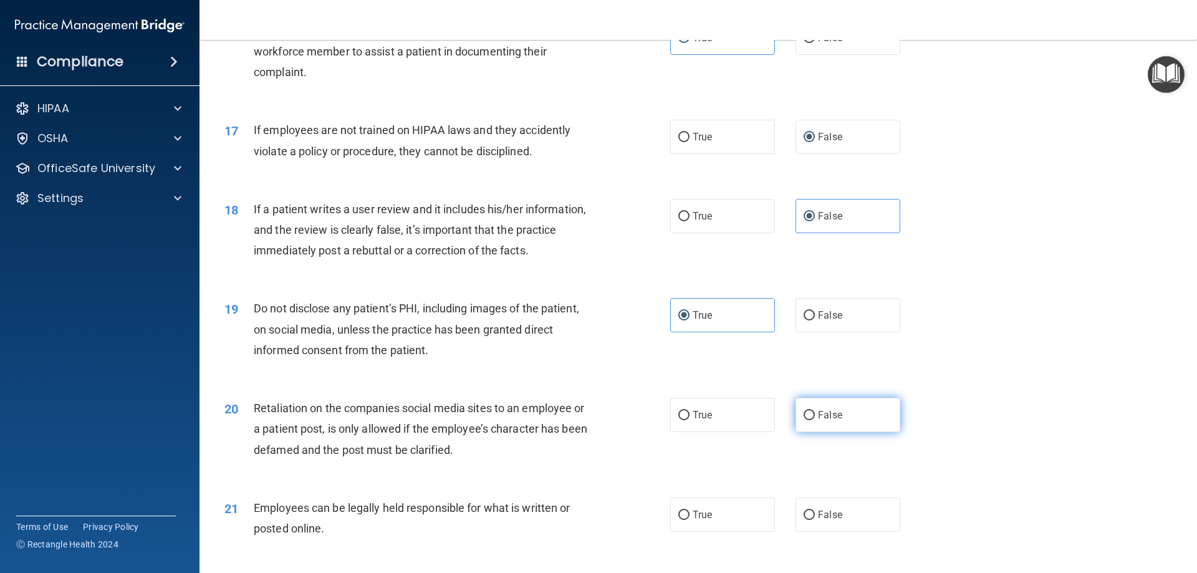
drag, startPoint x: 834, startPoint y: 438, endPoint x: 827, endPoint y: 437, distance: 7.5
click at [834, 421] on span "False" at bounding box center [830, 415] width 24 height 12
click at [815, 420] on input "False" at bounding box center [809, 415] width 11 height 9
radio input "true"
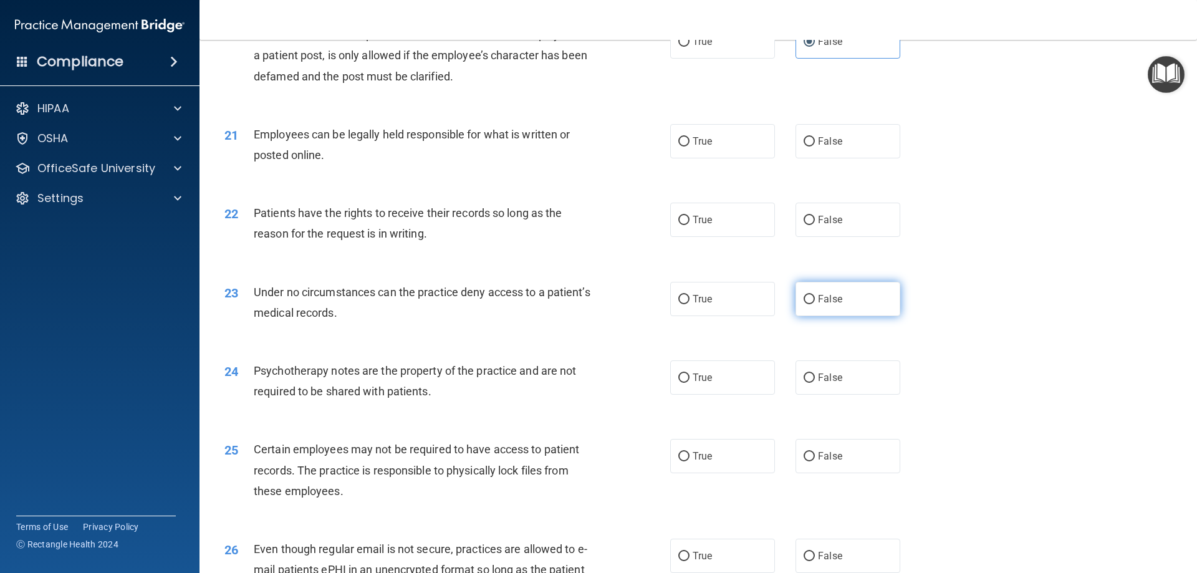
scroll to position [1987, 0]
drag, startPoint x: 705, startPoint y: 175, endPoint x: 663, endPoint y: 173, distance: 42.4
click at [705, 158] on label "True" at bounding box center [722, 140] width 105 height 34
click at [690, 146] on input "True" at bounding box center [683, 141] width 11 height 9
radio input "true"
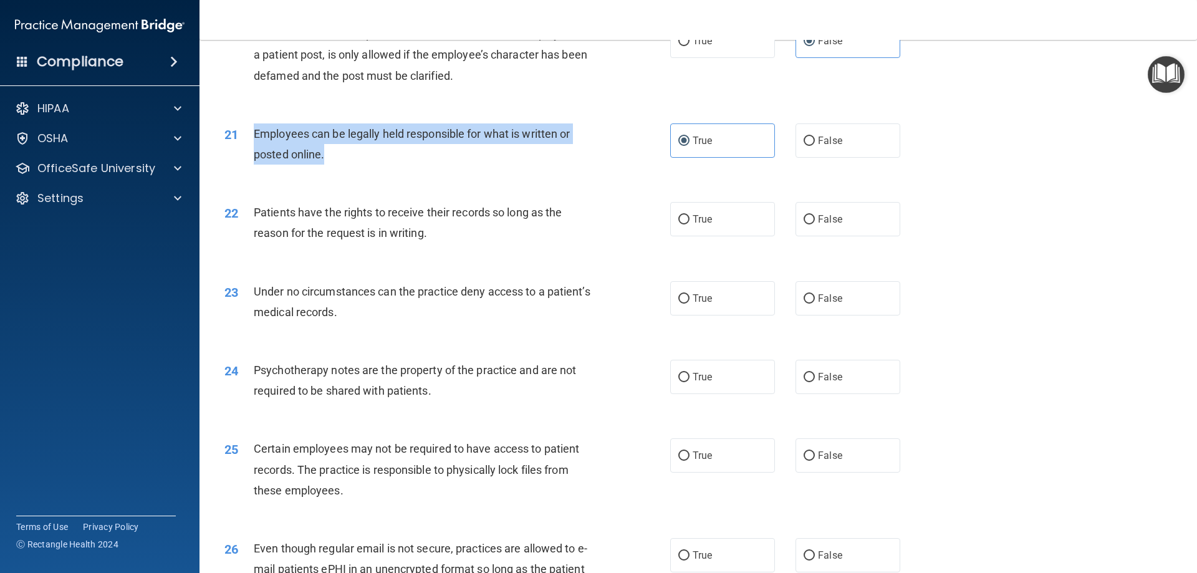
drag, startPoint x: 374, startPoint y: 177, endPoint x: 252, endPoint y: 158, distance: 123.7
click at [252, 158] on div "21 Employees can be legally held responsible for what is written or posted onli…" at bounding box center [447, 146] width 483 height 47
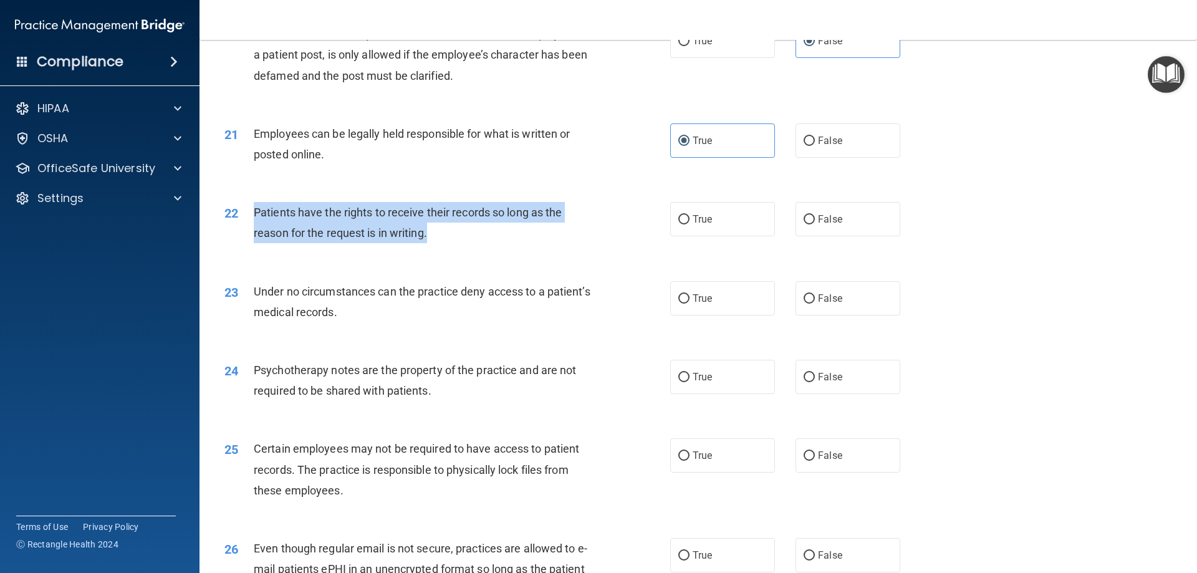
drag, startPoint x: 428, startPoint y: 256, endPoint x: 256, endPoint y: 229, distance: 174.3
click at [256, 229] on span "Patients have the rights to receive their records so long as the reason for the…" at bounding box center [408, 223] width 308 height 34
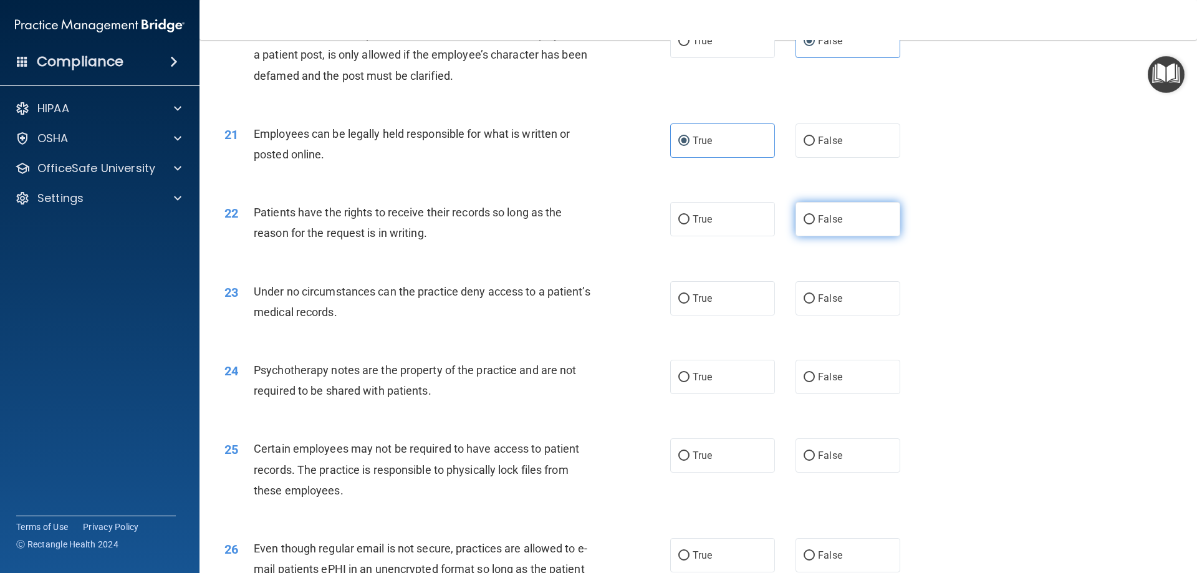
click at [809, 236] on label "False" at bounding box center [848, 219] width 105 height 34
click at [809, 224] on input "False" at bounding box center [809, 219] width 11 height 9
radio input "true"
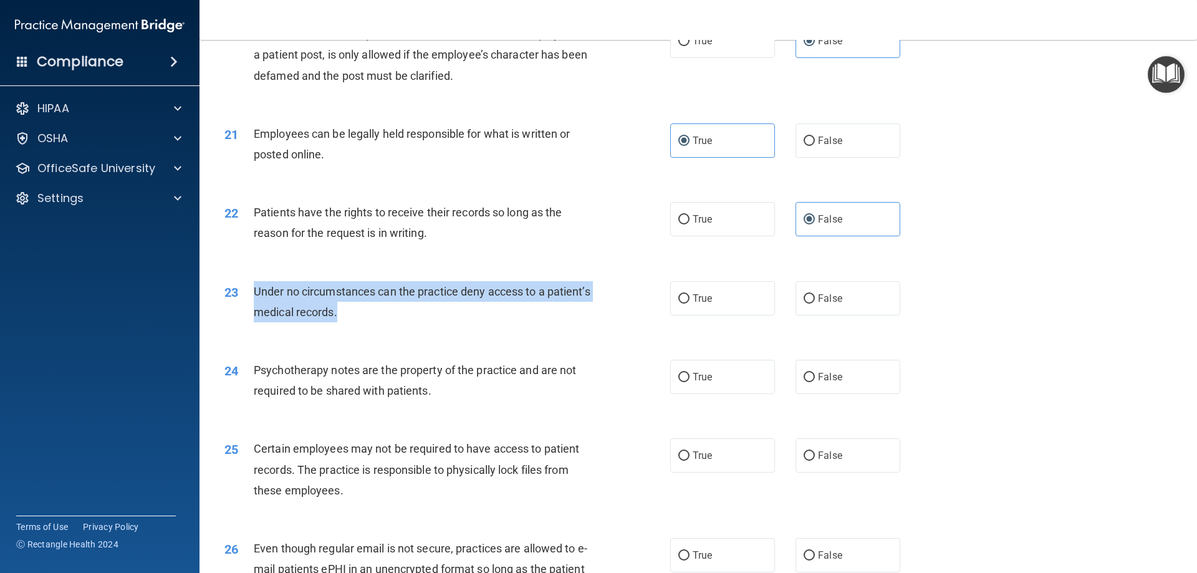
drag, startPoint x: 390, startPoint y: 331, endPoint x: 246, endPoint y: 302, distance: 146.3
click at [246, 302] on div "23 Under no circumstances can the practice deny access to a patient’s medical r…" at bounding box center [447, 304] width 483 height 47
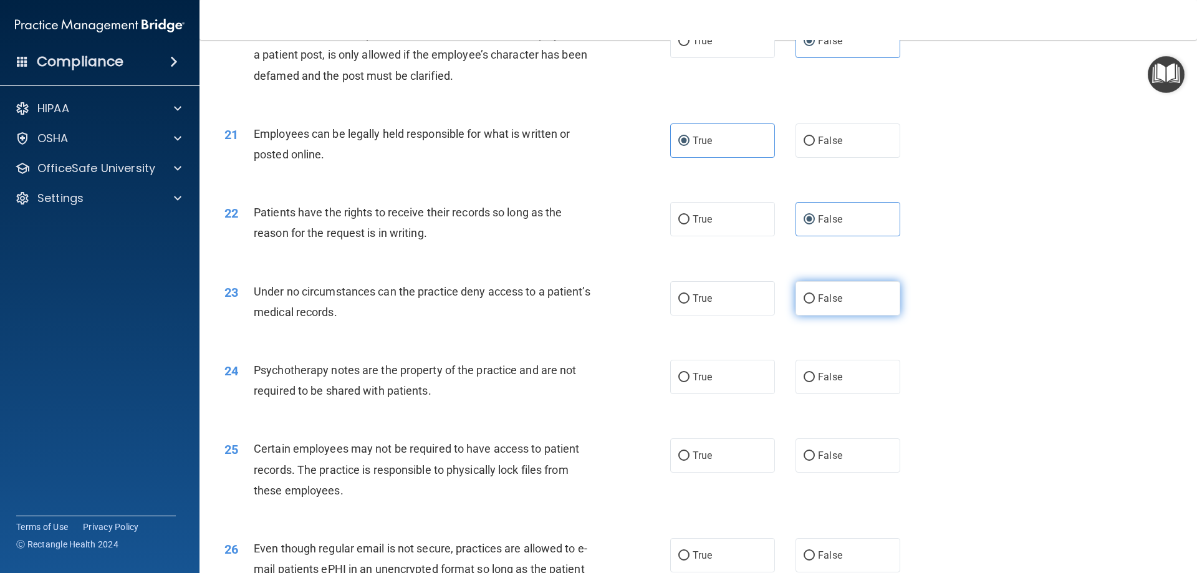
click at [841, 316] on label "False" at bounding box center [848, 298] width 105 height 34
click at [815, 304] on input "False" at bounding box center [809, 298] width 11 height 9
radio input "true"
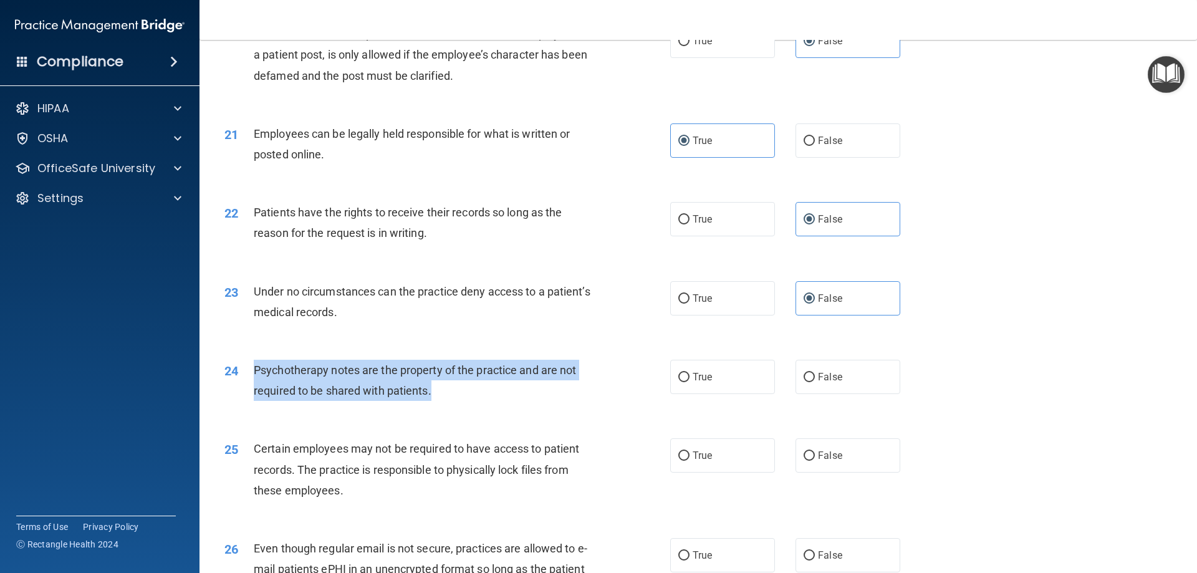
drag, startPoint x: 435, startPoint y: 413, endPoint x: 256, endPoint y: 383, distance: 180.8
click at [256, 383] on div "Psychotherapy notes are the property of the practice and are not required to be…" at bounding box center [428, 380] width 349 height 41
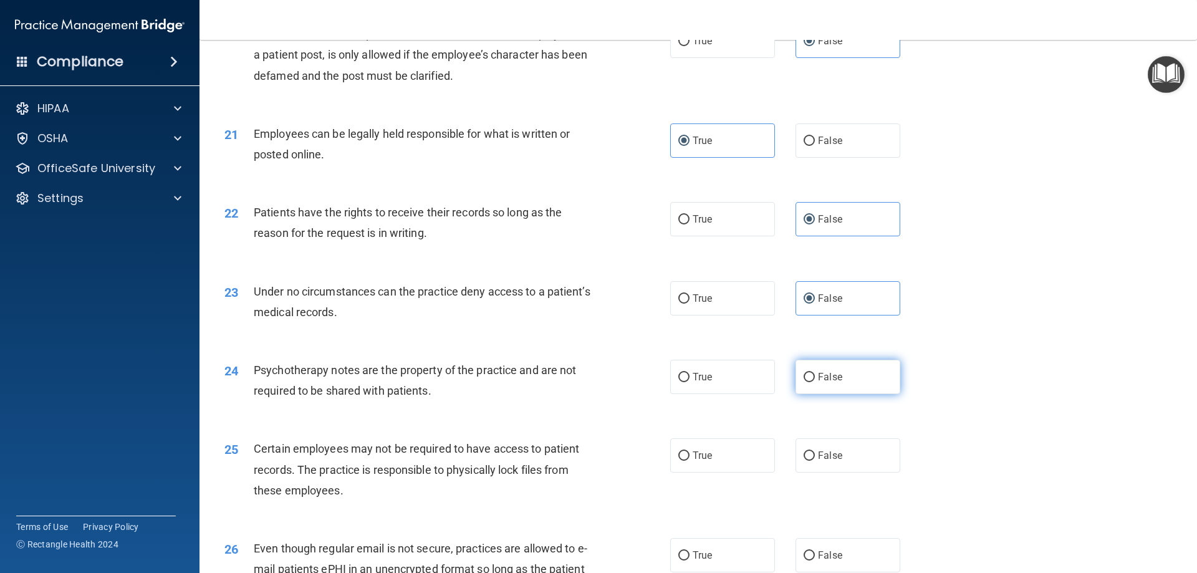
click at [837, 394] on label "False" at bounding box center [848, 377] width 105 height 34
click at [815, 382] on input "False" at bounding box center [809, 377] width 11 height 9
radio input "true"
click at [693, 383] on span "True" at bounding box center [702, 377] width 19 height 12
click at [690, 382] on input "True" at bounding box center [683, 377] width 11 height 9
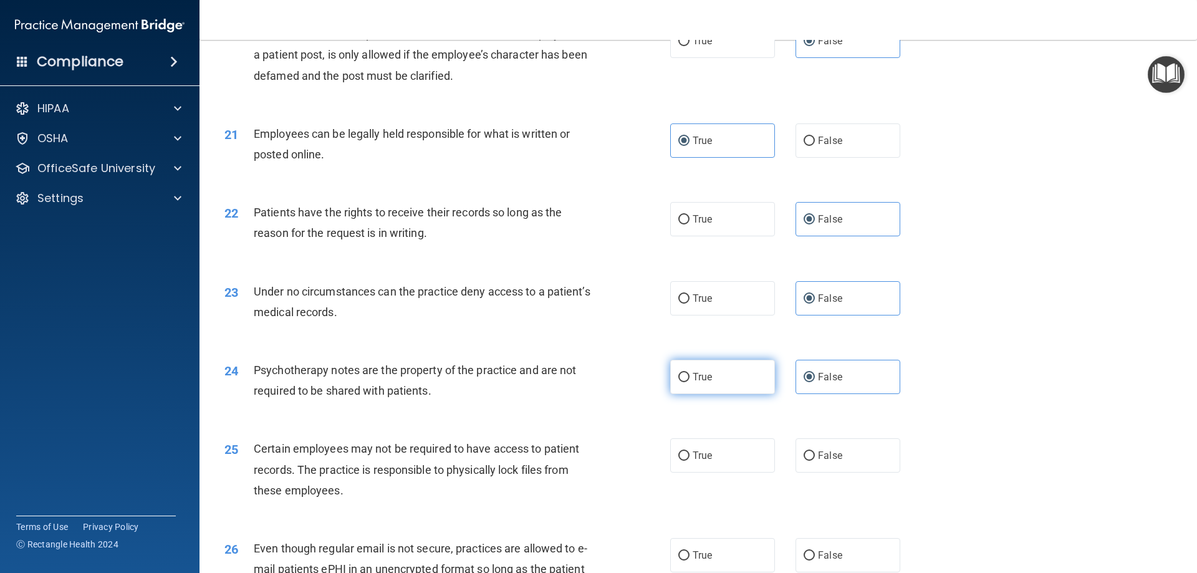
radio input "true"
radio input "false"
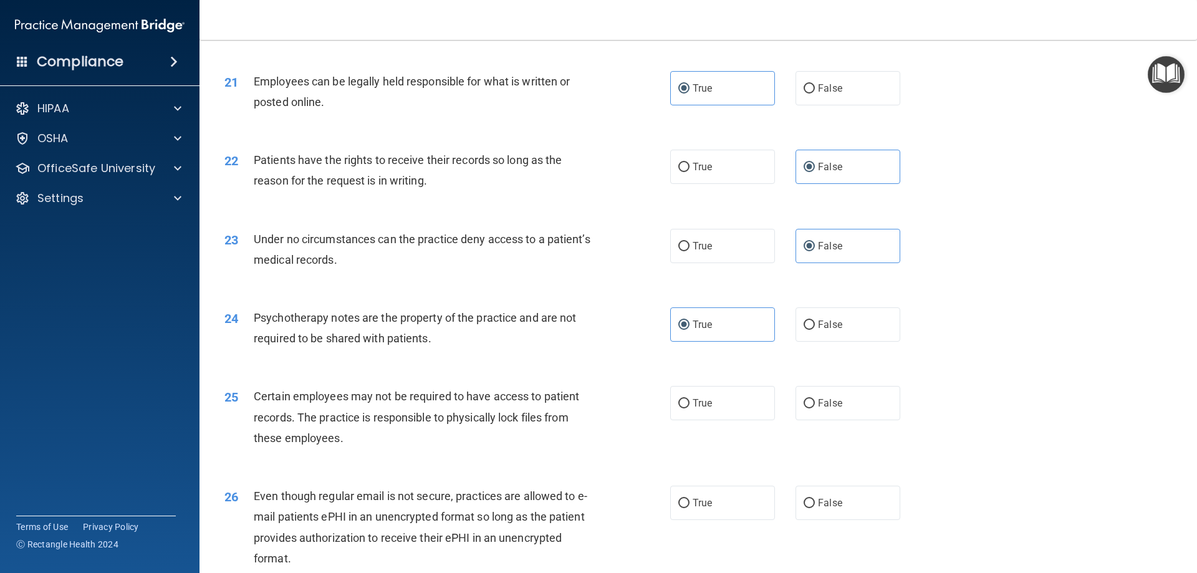
scroll to position [2112, 0]
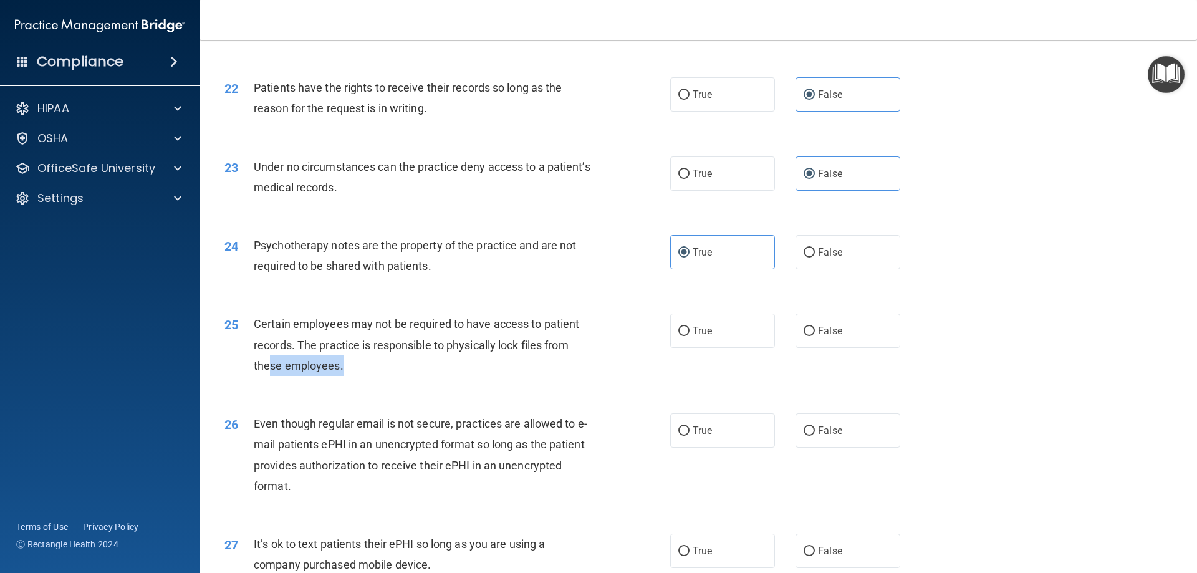
drag, startPoint x: 349, startPoint y: 385, endPoint x: 271, endPoint y: 380, distance: 77.5
click at [271, 376] on div "Certain employees may not be required to have access to patient records. The pr…" at bounding box center [428, 345] width 349 height 62
click at [717, 348] on label "True" at bounding box center [722, 331] width 105 height 34
click at [690, 336] on input "True" at bounding box center [683, 331] width 11 height 9
radio input "true"
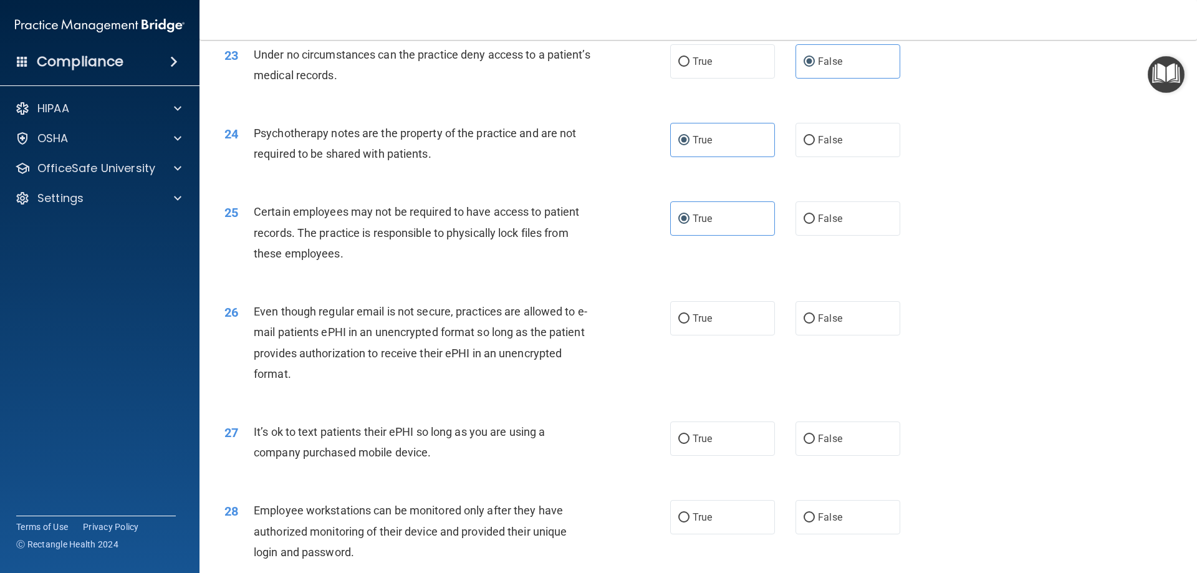
scroll to position [2237, 0]
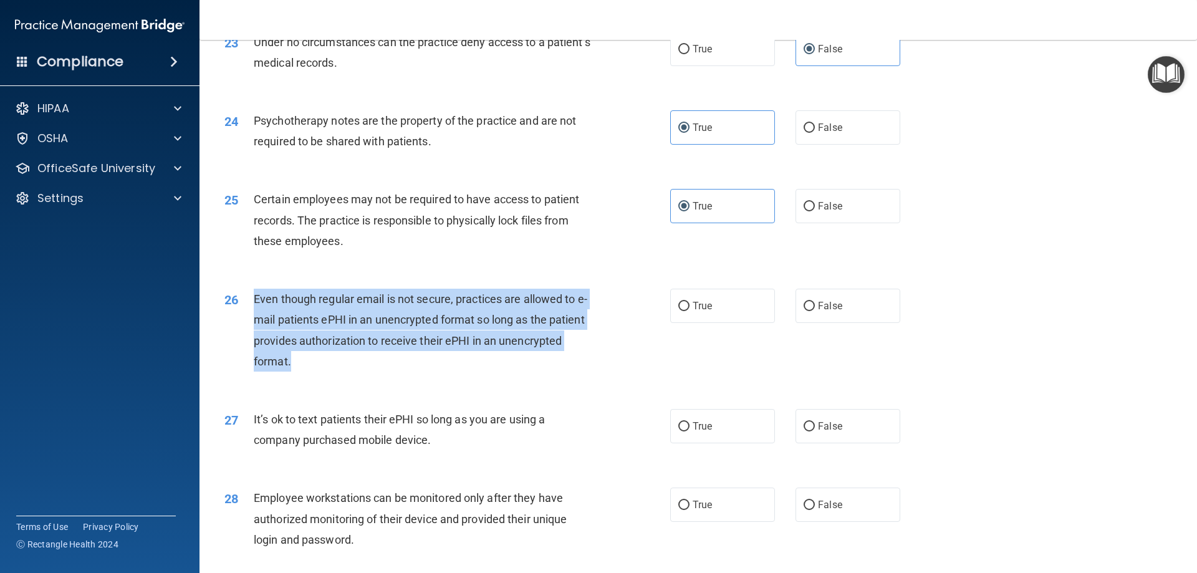
drag, startPoint x: 299, startPoint y: 386, endPoint x: 248, endPoint y: 322, distance: 82.1
click at [248, 322] on div "26 Even though regular email is not secure, practices are allowed to e-mail pat…" at bounding box center [447, 333] width 483 height 89
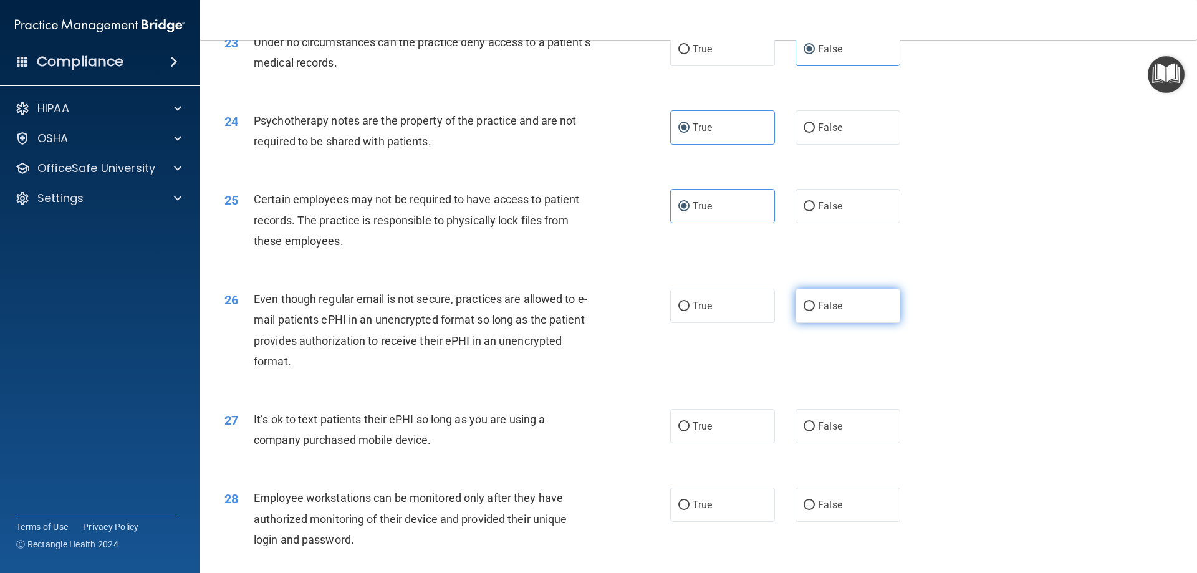
click at [829, 323] on label "False" at bounding box center [848, 306] width 105 height 34
click at [815, 311] on input "False" at bounding box center [809, 306] width 11 height 9
radio input "true"
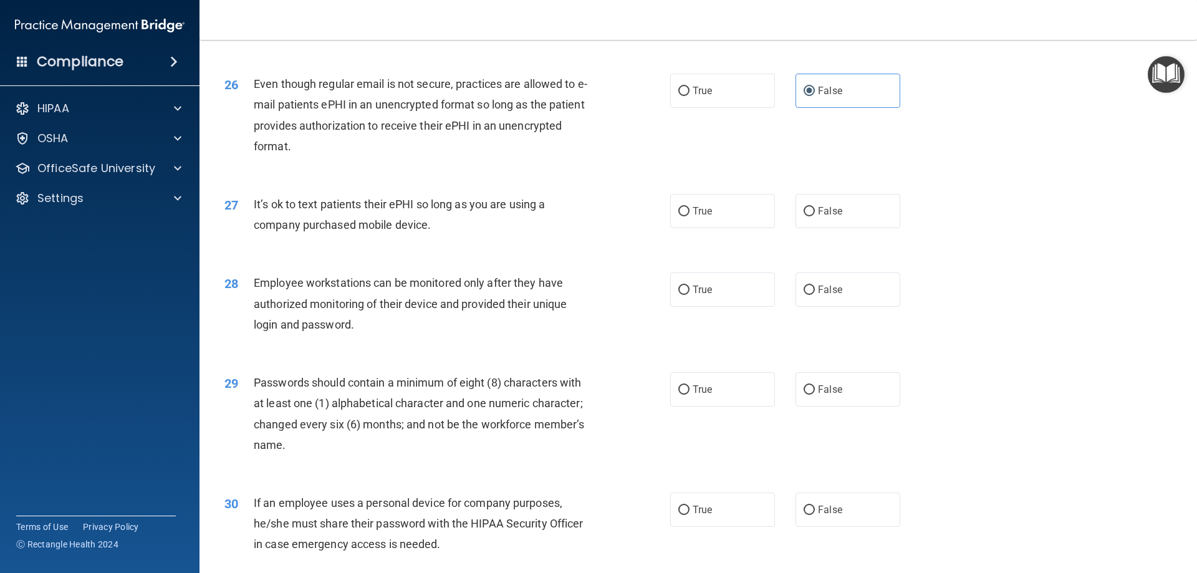
scroll to position [2486, 0]
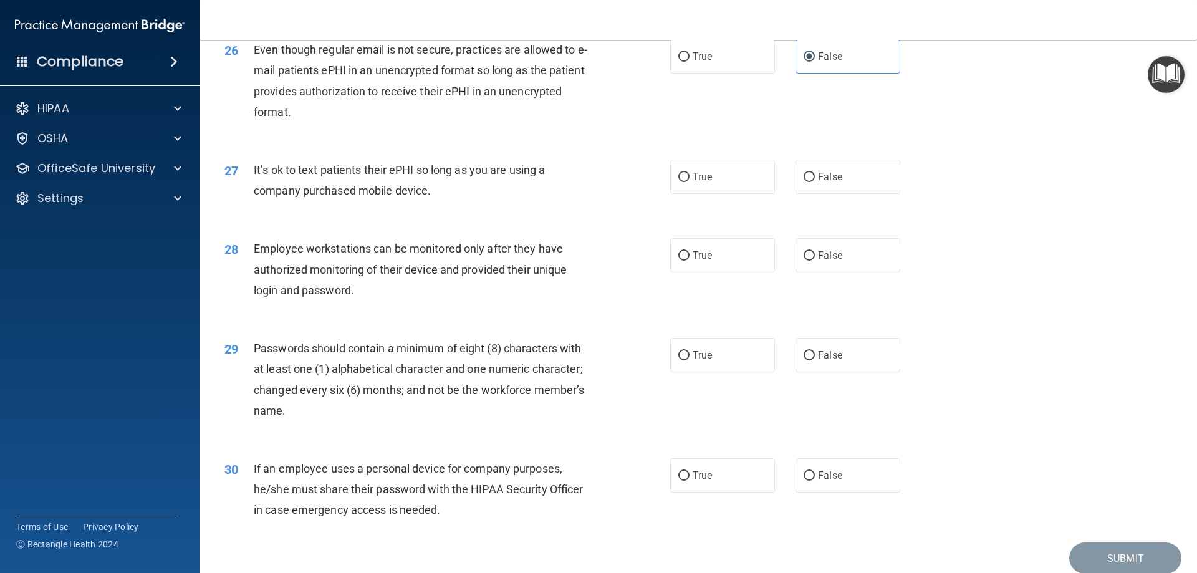
drag, startPoint x: 435, startPoint y: 213, endPoint x: 236, endPoint y: 199, distance: 199.4
click at [236, 199] on div "27 It’s ok to text patients their ePHI so long as you are using a company purch…" at bounding box center [447, 183] width 483 height 47
click at [712, 194] on label "True" at bounding box center [722, 177] width 105 height 34
click at [690, 182] on input "True" at bounding box center [683, 177] width 11 height 9
radio input "true"
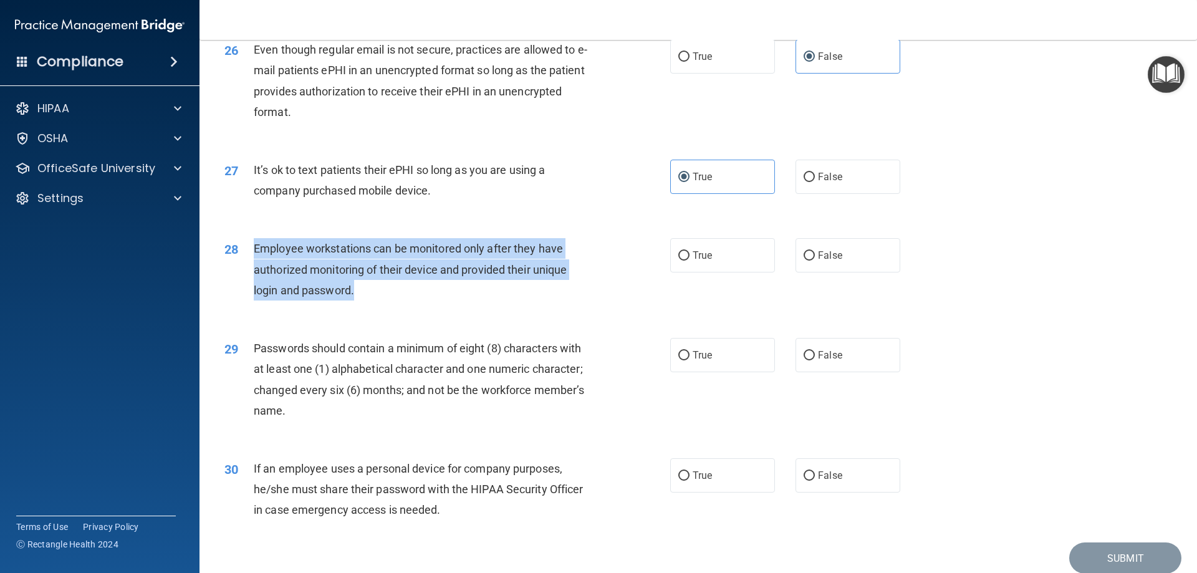
drag, startPoint x: 364, startPoint y: 306, endPoint x: 255, endPoint y: 268, distance: 115.8
click at [255, 268] on div "Employee workstations can be monitored only after they have authorized monitori…" at bounding box center [428, 269] width 349 height 62
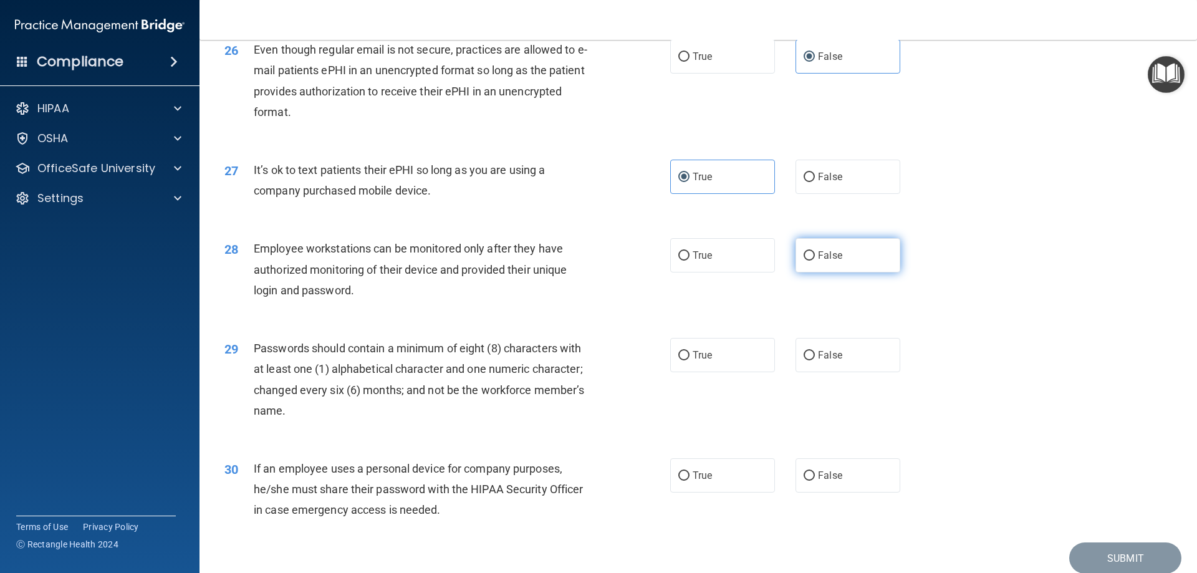
click at [869, 272] on label "False" at bounding box center [848, 255] width 105 height 34
click at [815, 261] on input "False" at bounding box center [809, 255] width 11 height 9
radio input "true"
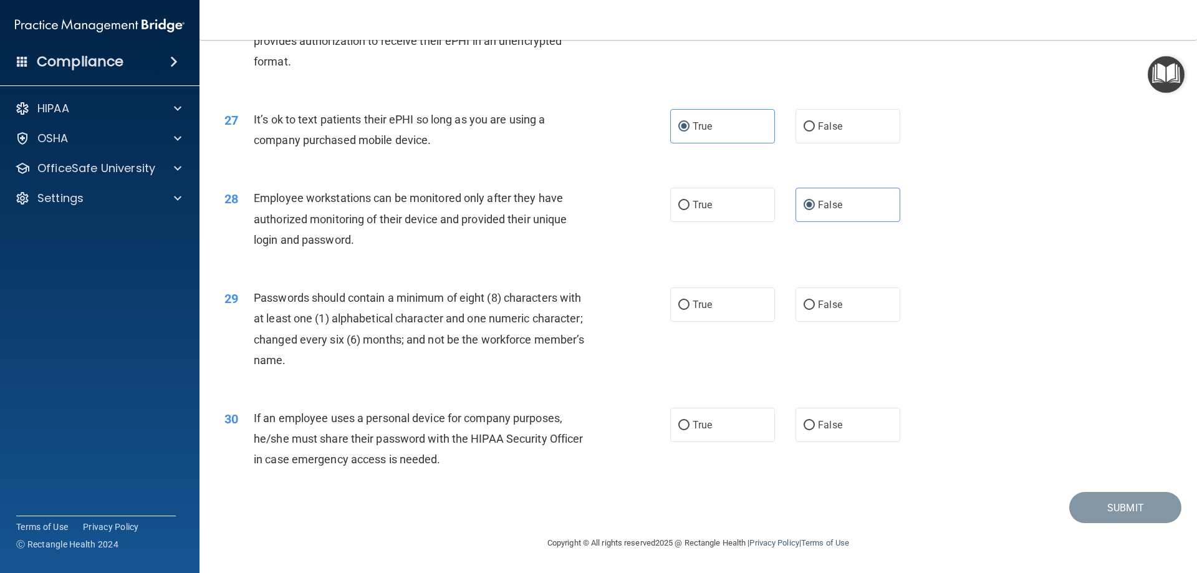
scroll to position [2557, 0]
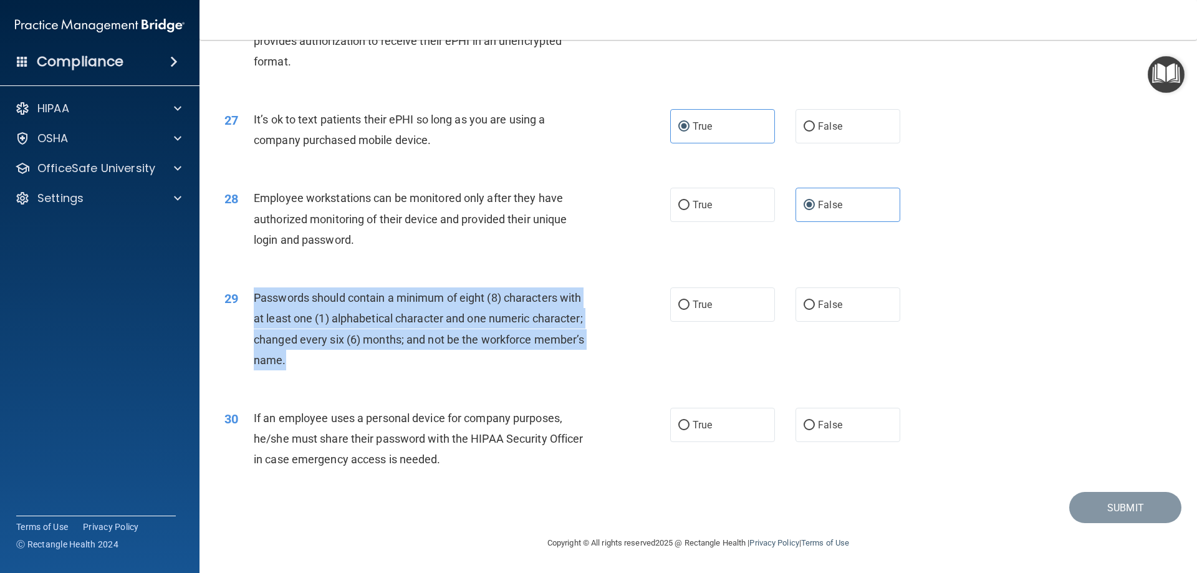
drag, startPoint x: 341, startPoint y: 372, endPoint x: 256, endPoint y: 296, distance: 114.4
click at [256, 296] on div "29 Passwords should contain a minimum of eight (8) characters with at least one…" at bounding box center [447, 331] width 483 height 89
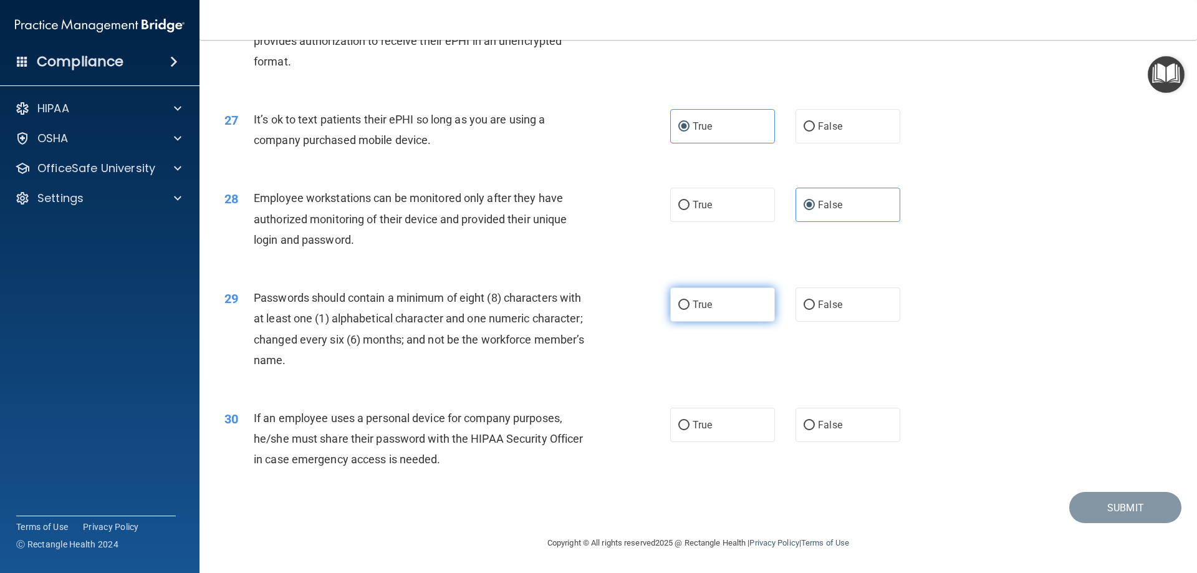
click at [729, 291] on label "True" at bounding box center [722, 304] width 105 height 34
click at [690, 301] on input "True" at bounding box center [683, 305] width 11 height 9
radio input "true"
click at [842, 429] on label "False" at bounding box center [848, 425] width 105 height 34
click at [815, 429] on input "False" at bounding box center [809, 425] width 11 height 9
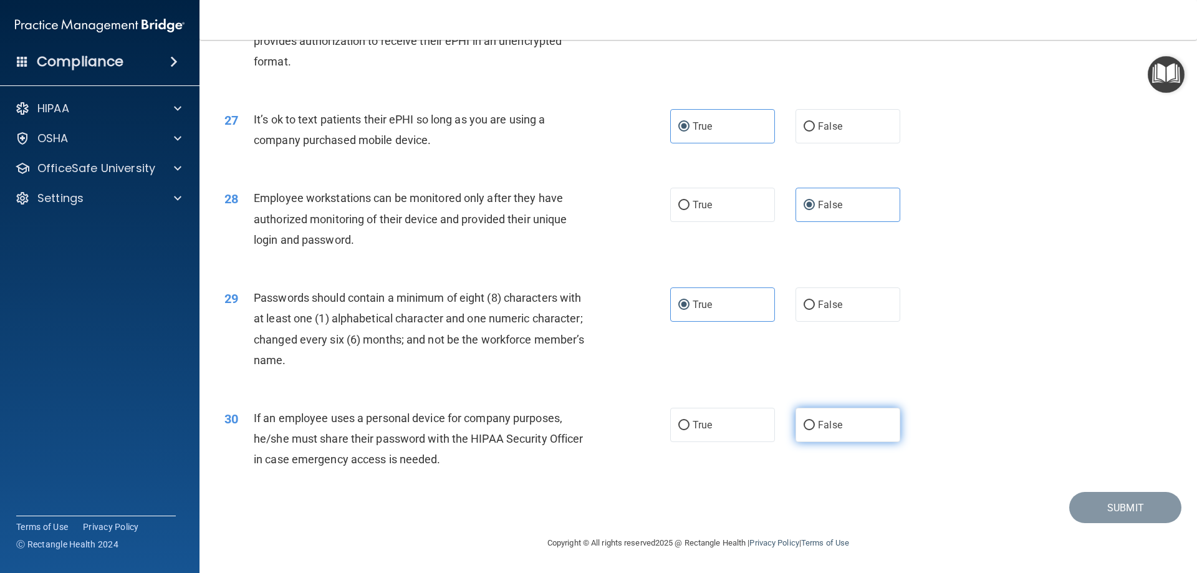
radio input "true"
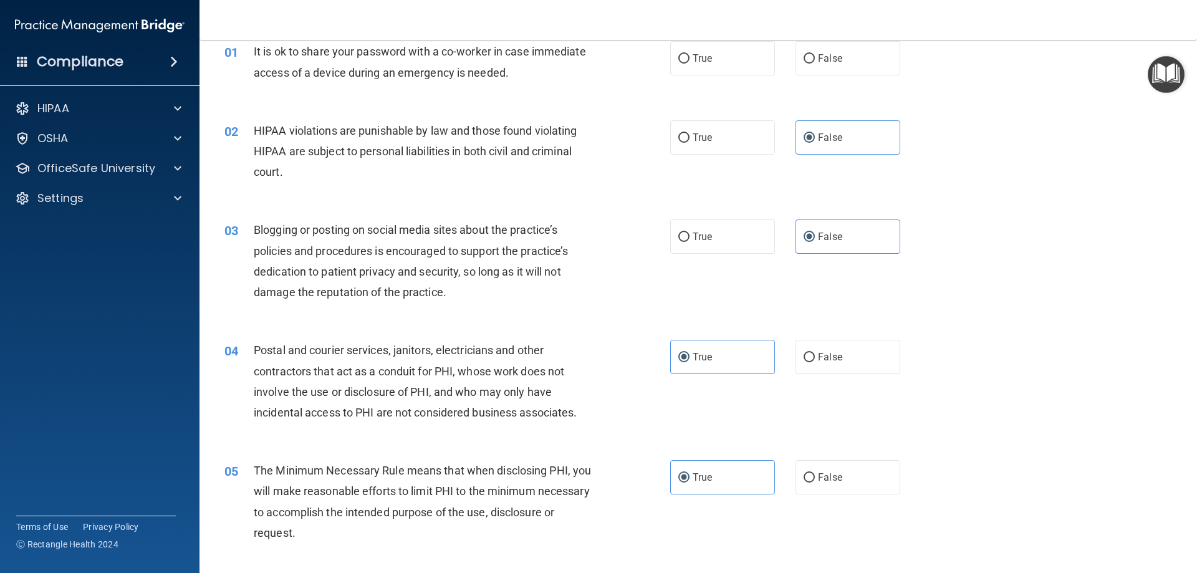
scroll to position [0, 0]
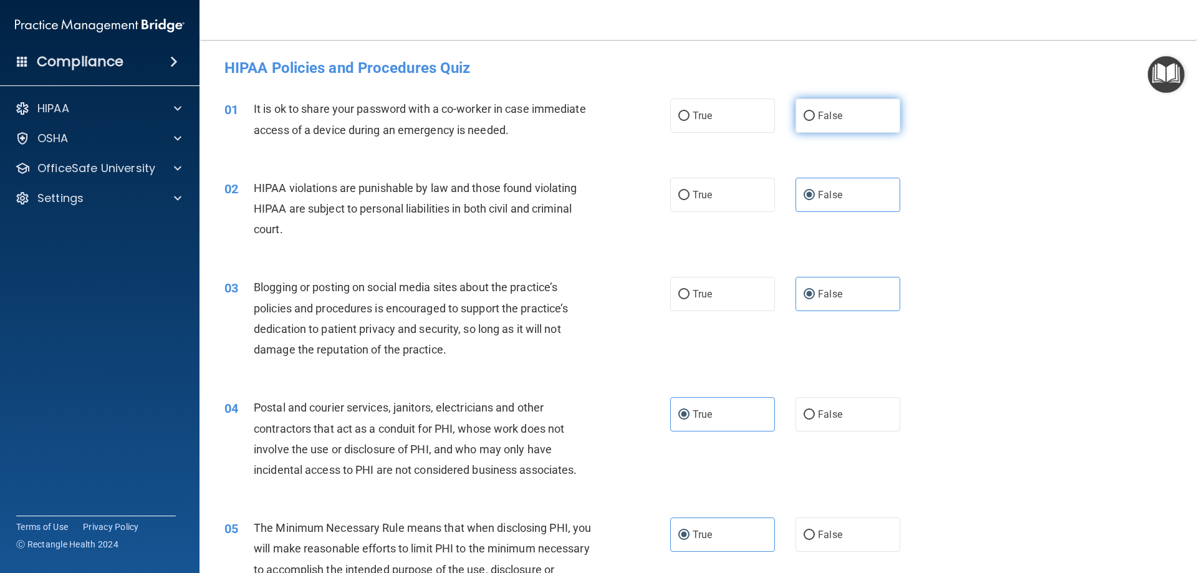
click at [831, 113] on span "False" at bounding box center [830, 116] width 24 height 12
click at [815, 113] on input "False" at bounding box center [809, 116] width 11 height 9
radio input "true"
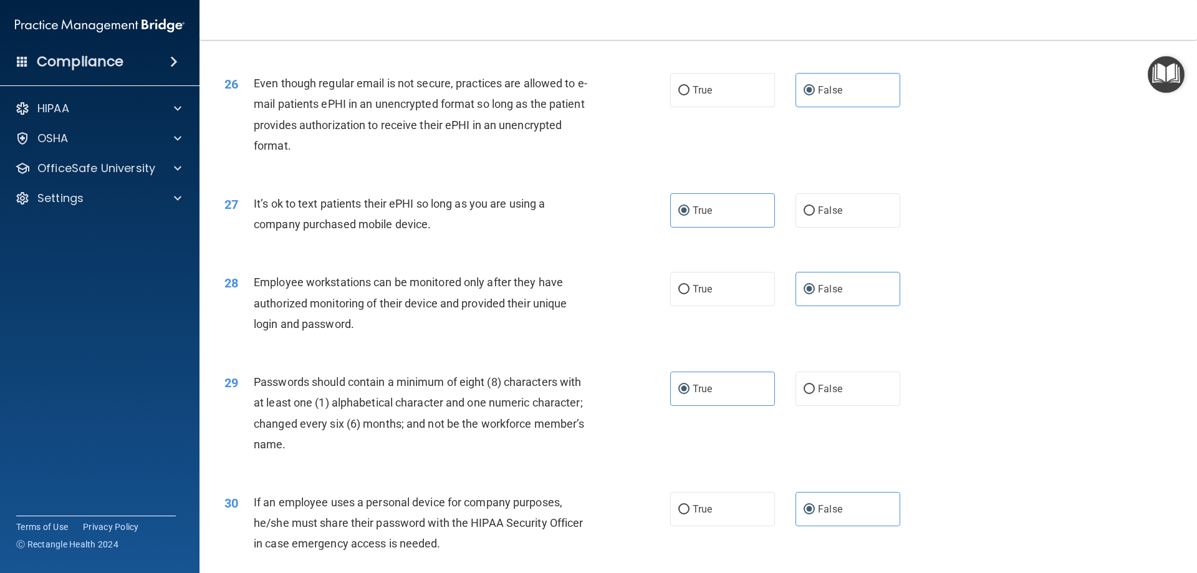
scroll to position [2557, 0]
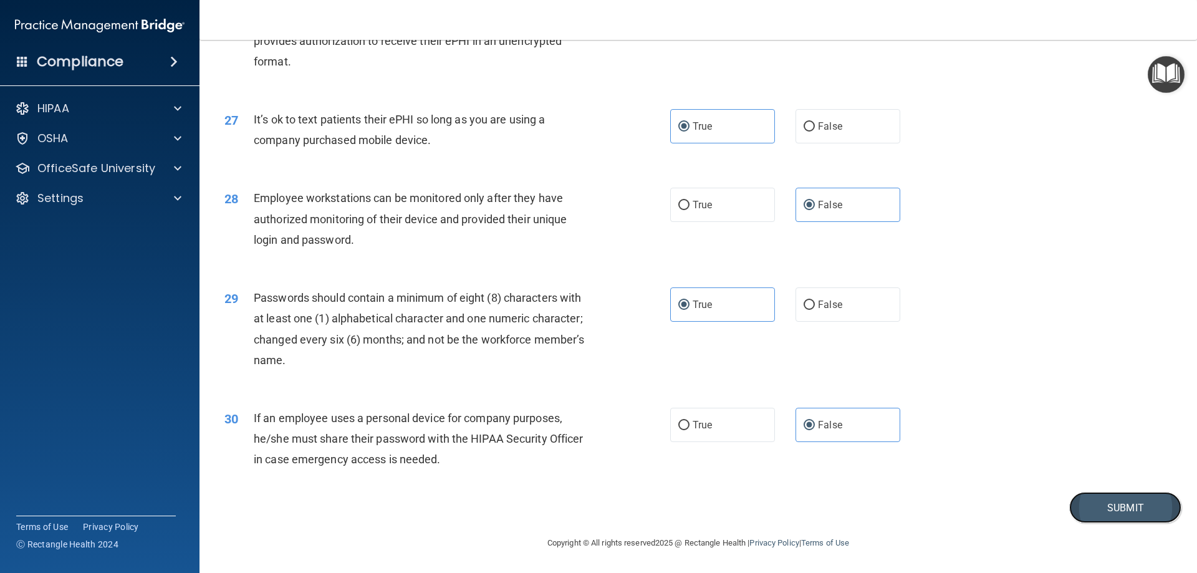
click at [1102, 504] on button "Submit" at bounding box center [1125, 508] width 112 height 32
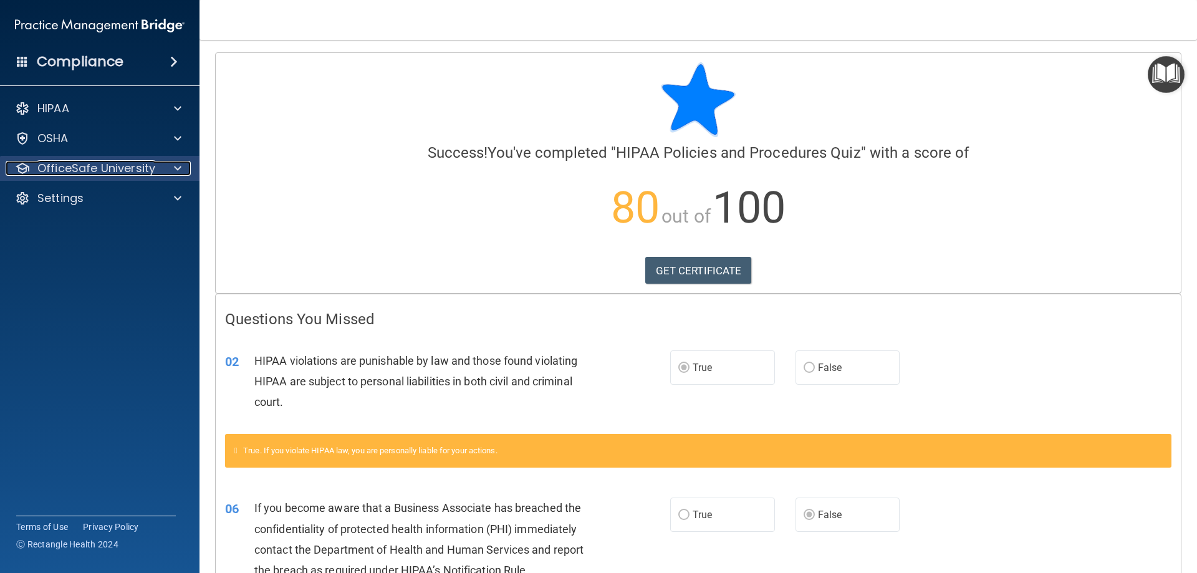
click at [120, 168] on p "OfficeSafe University" at bounding box center [96, 168] width 118 height 15
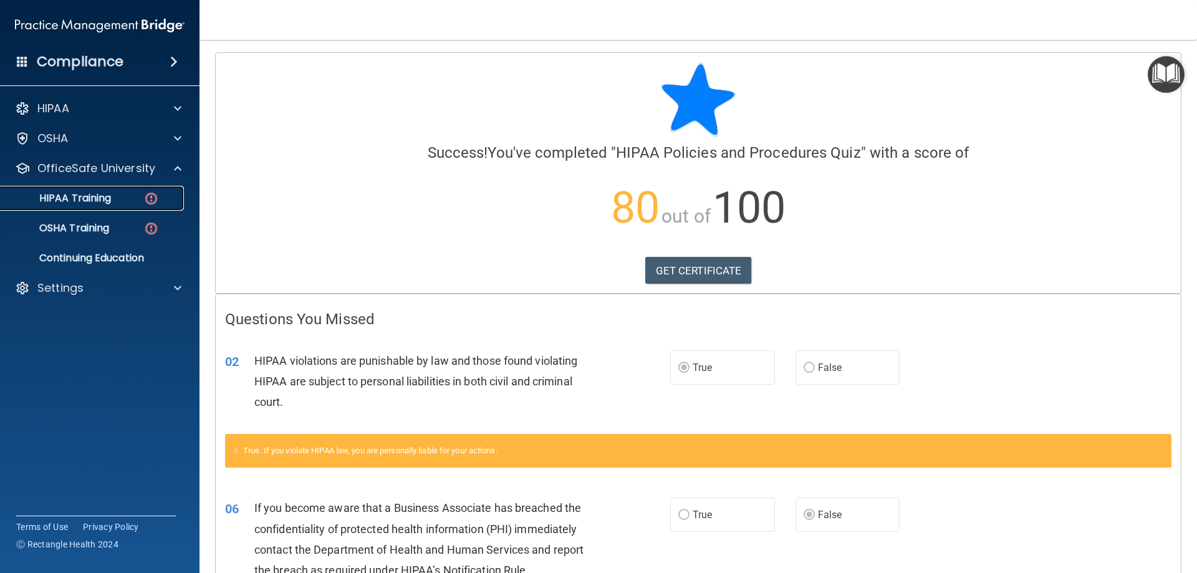
click at [150, 207] on link "HIPAA Training" at bounding box center [86, 198] width 196 height 25
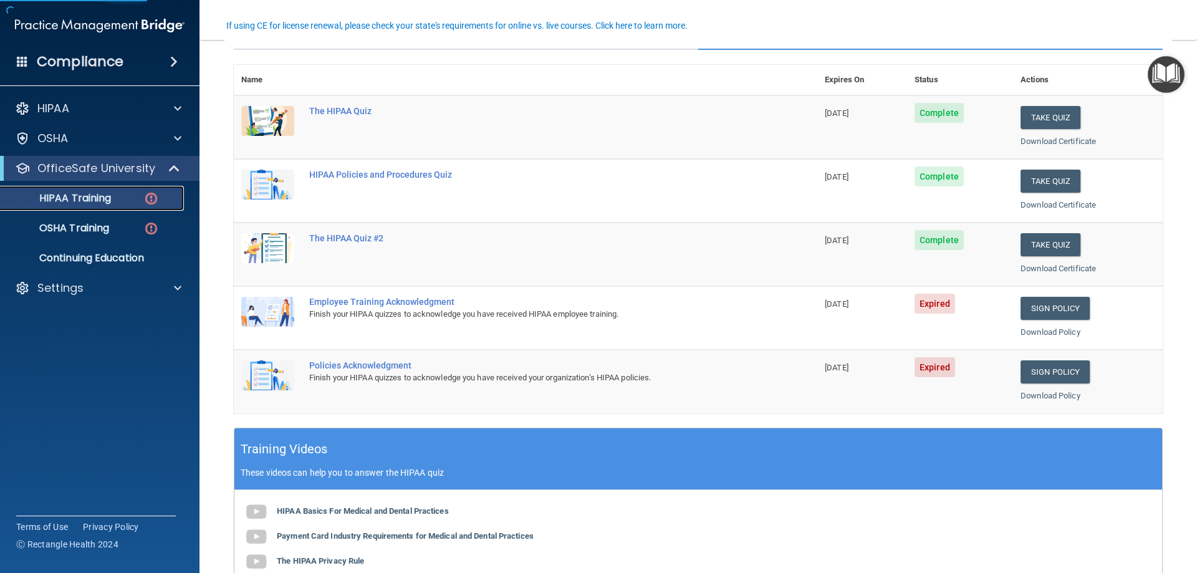
scroll to position [125, 0]
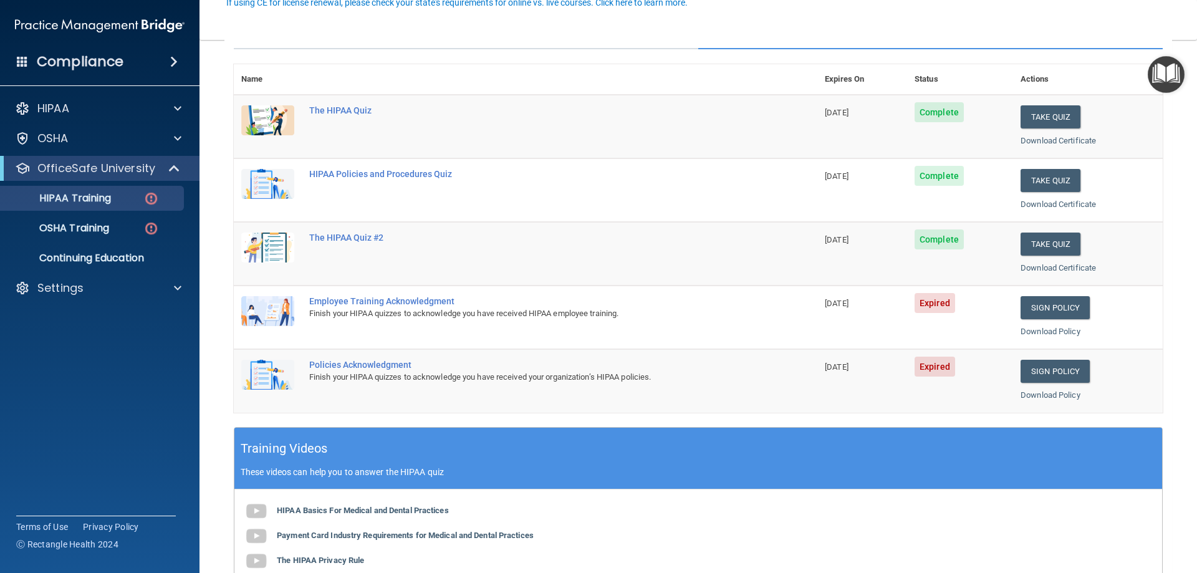
click at [413, 301] on div "Employee Training Acknowledgment" at bounding box center [532, 301] width 446 height 10
click at [109, 234] on p "OSHA Training" at bounding box center [58, 228] width 101 height 12
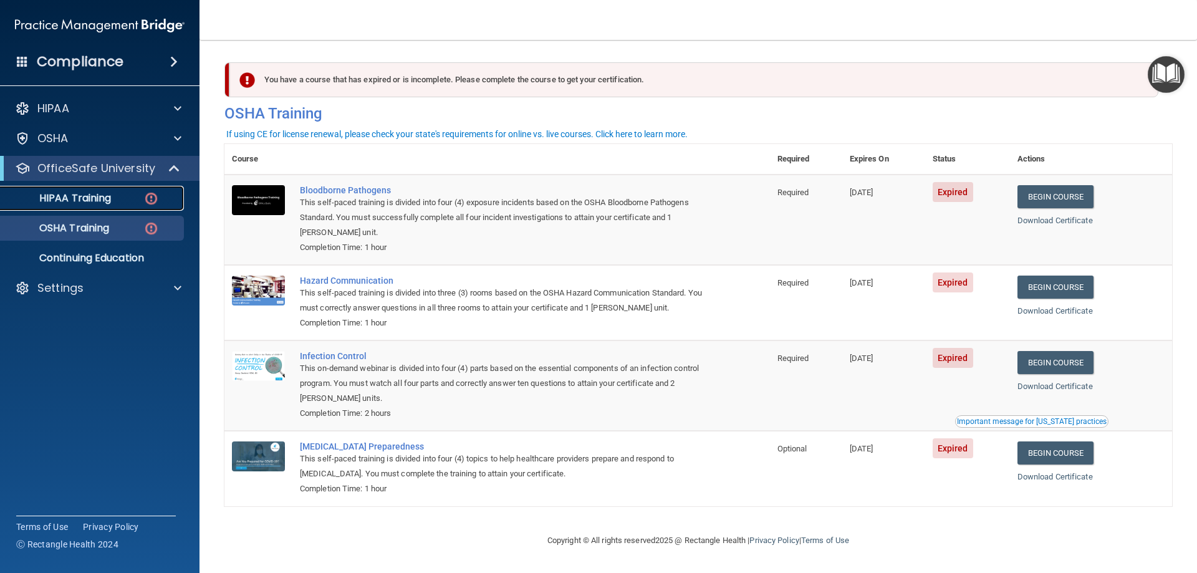
click at [111, 200] on p "HIPAA Training" at bounding box center [59, 198] width 103 height 12
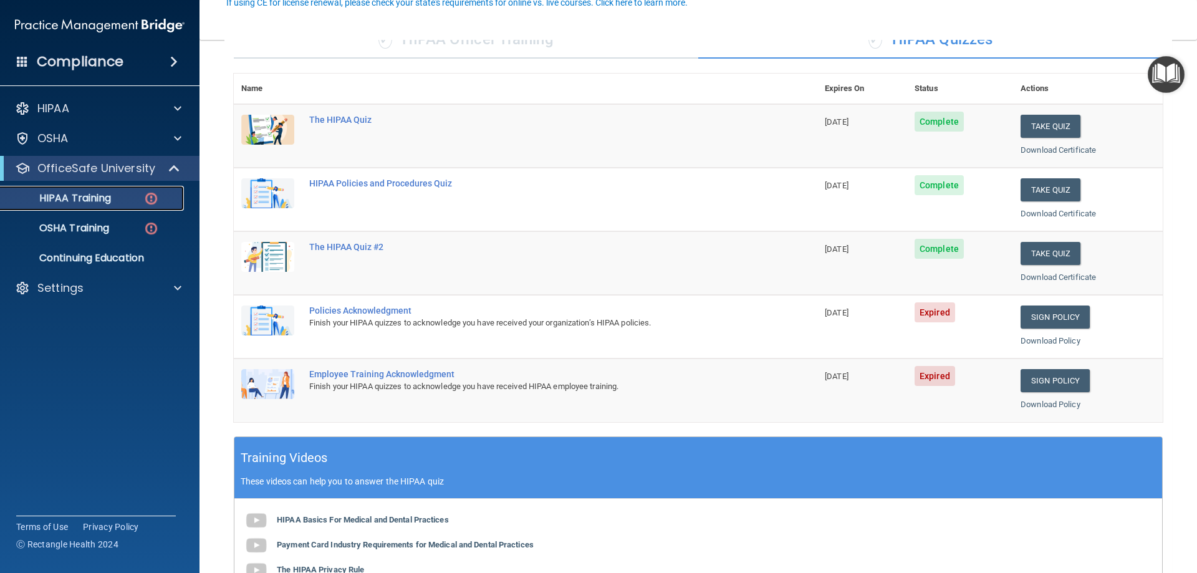
scroll to position [125, 0]
